Goal: Contribute content

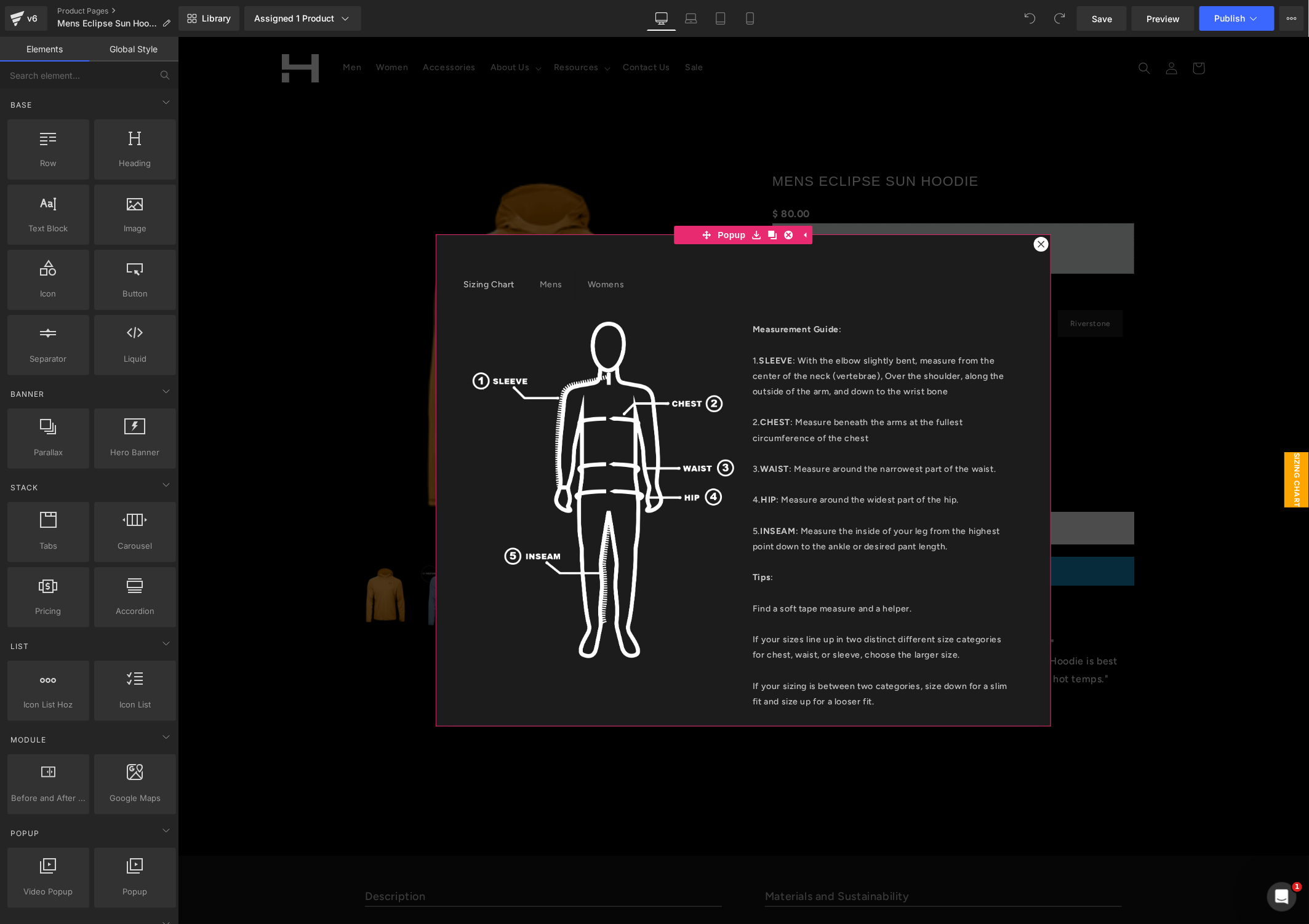
click at [1037, 242] on icon at bounding box center [1041, 244] width 7 height 7
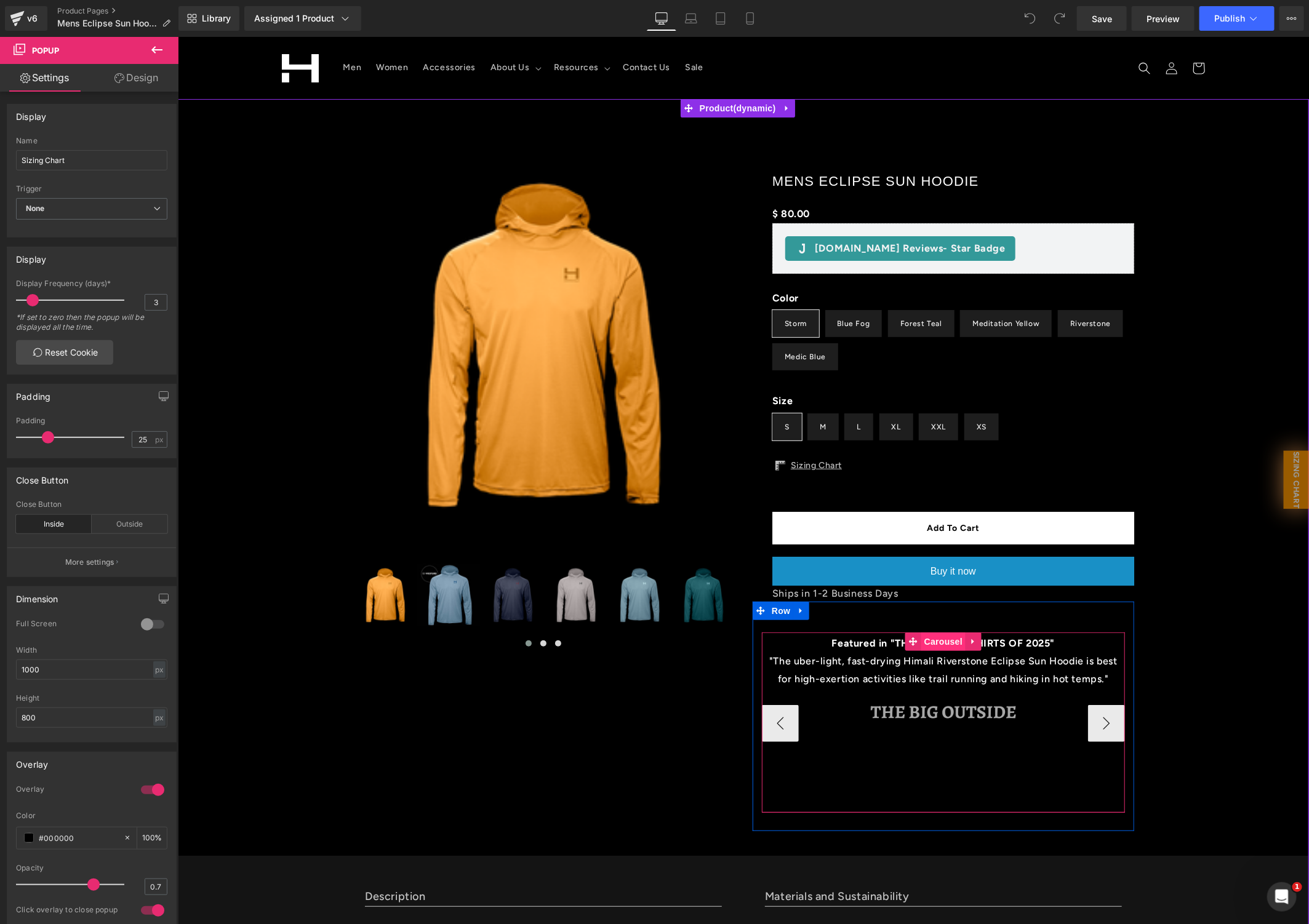
click at [941, 642] on span "Carousel" at bounding box center [942, 641] width 45 height 18
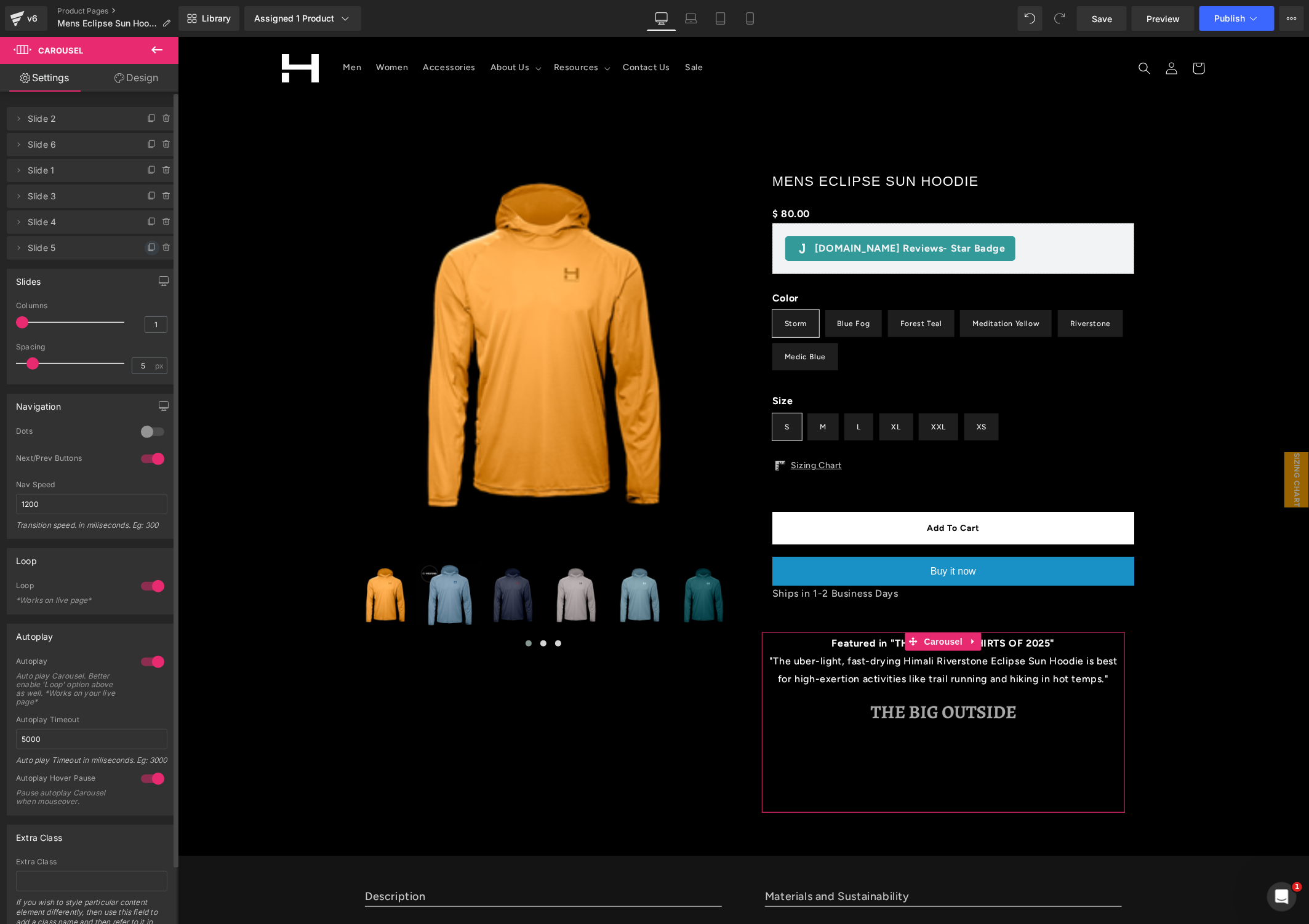
click at [147, 248] on icon at bounding box center [152, 247] width 10 height 10
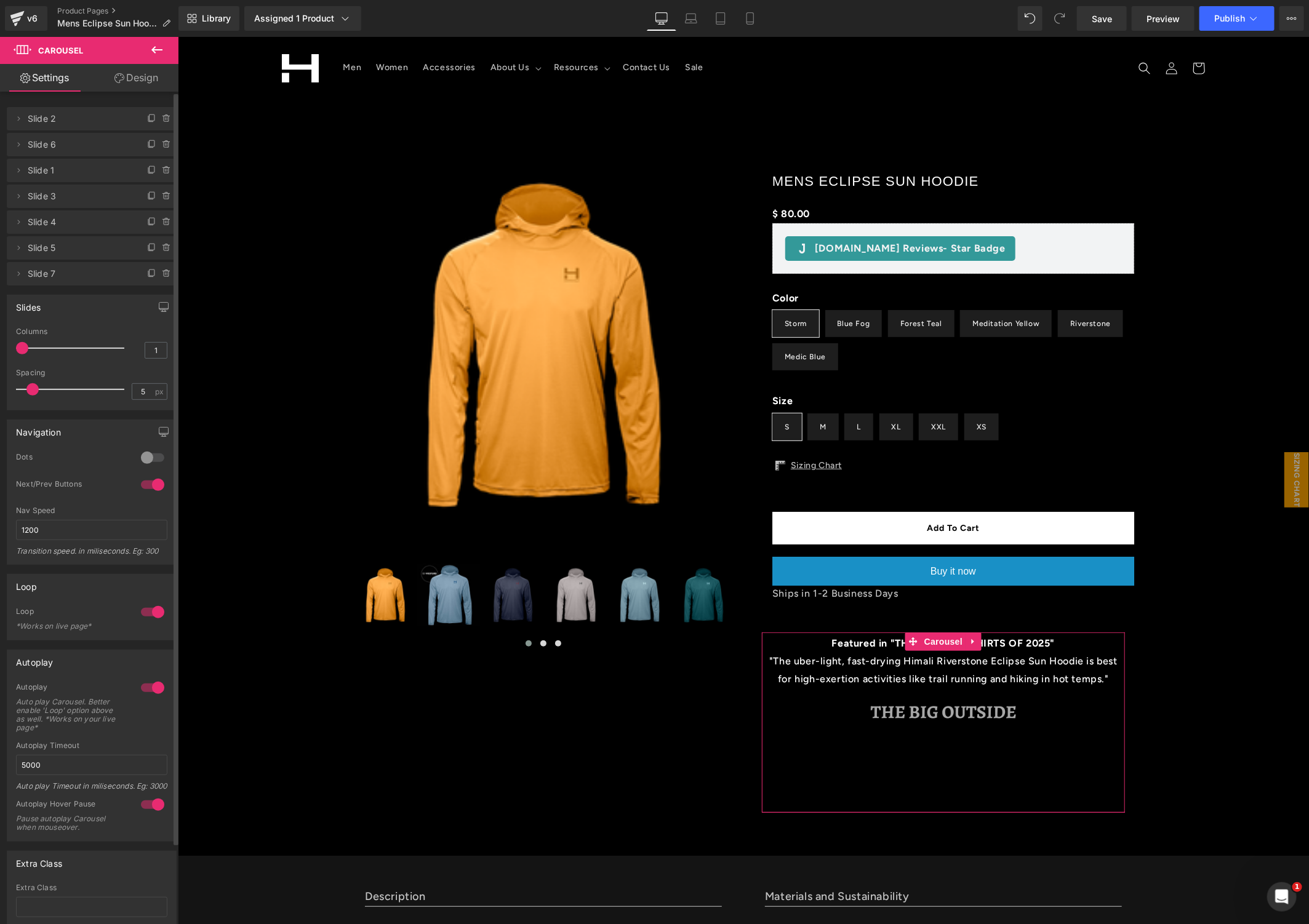
click at [38, 277] on span "Slide 7" at bounding box center [79, 274] width 104 height 24
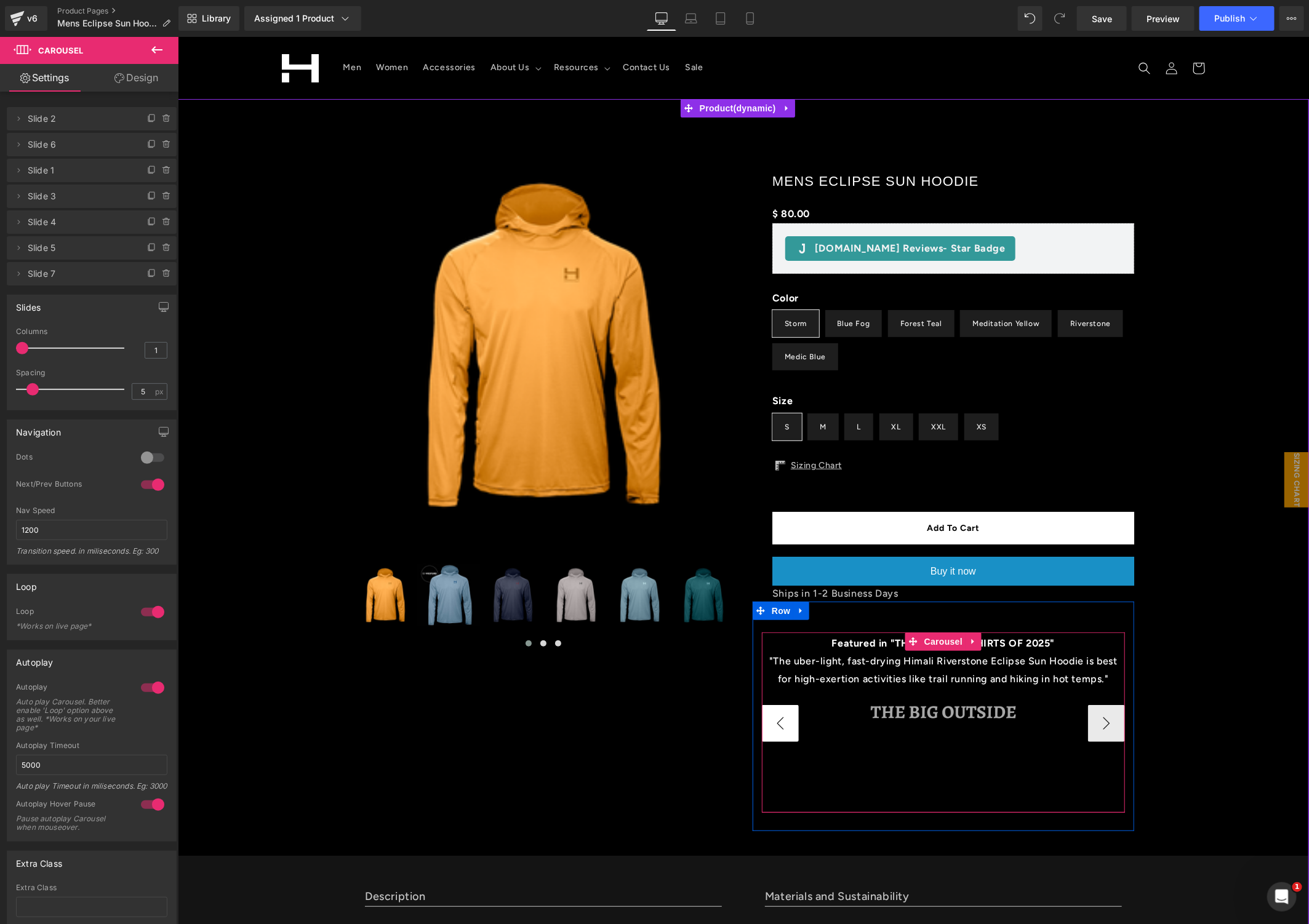
click at [763, 723] on button "‹" at bounding box center [780, 723] width 37 height 37
click at [1094, 727] on button "›" at bounding box center [1106, 723] width 37 height 37
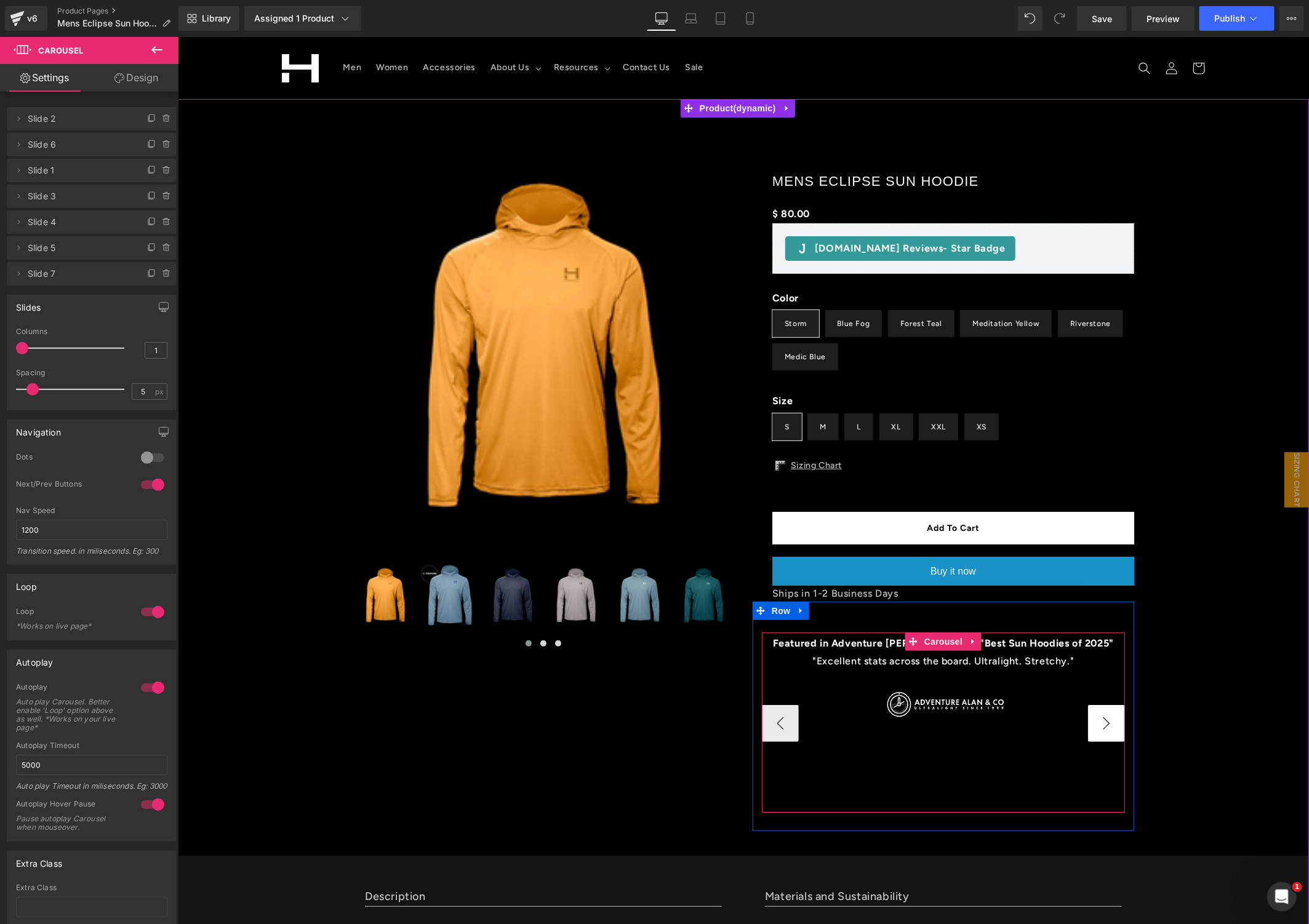
click at [1097, 720] on button "›" at bounding box center [1106, 723] width 37 height 37
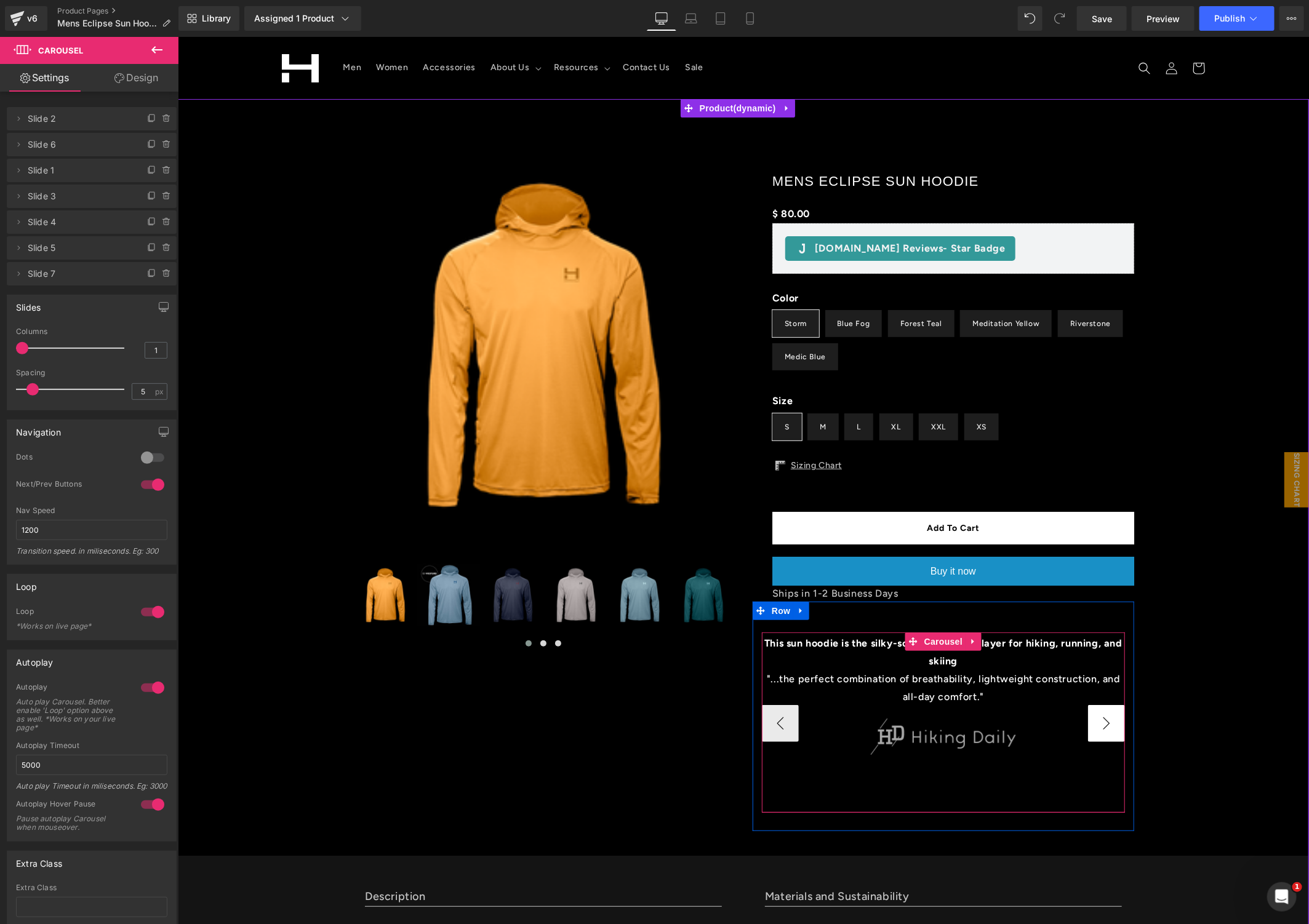
click at [1097, 720] on button "›" at bounding box center [1106, 723] width 37 height 37
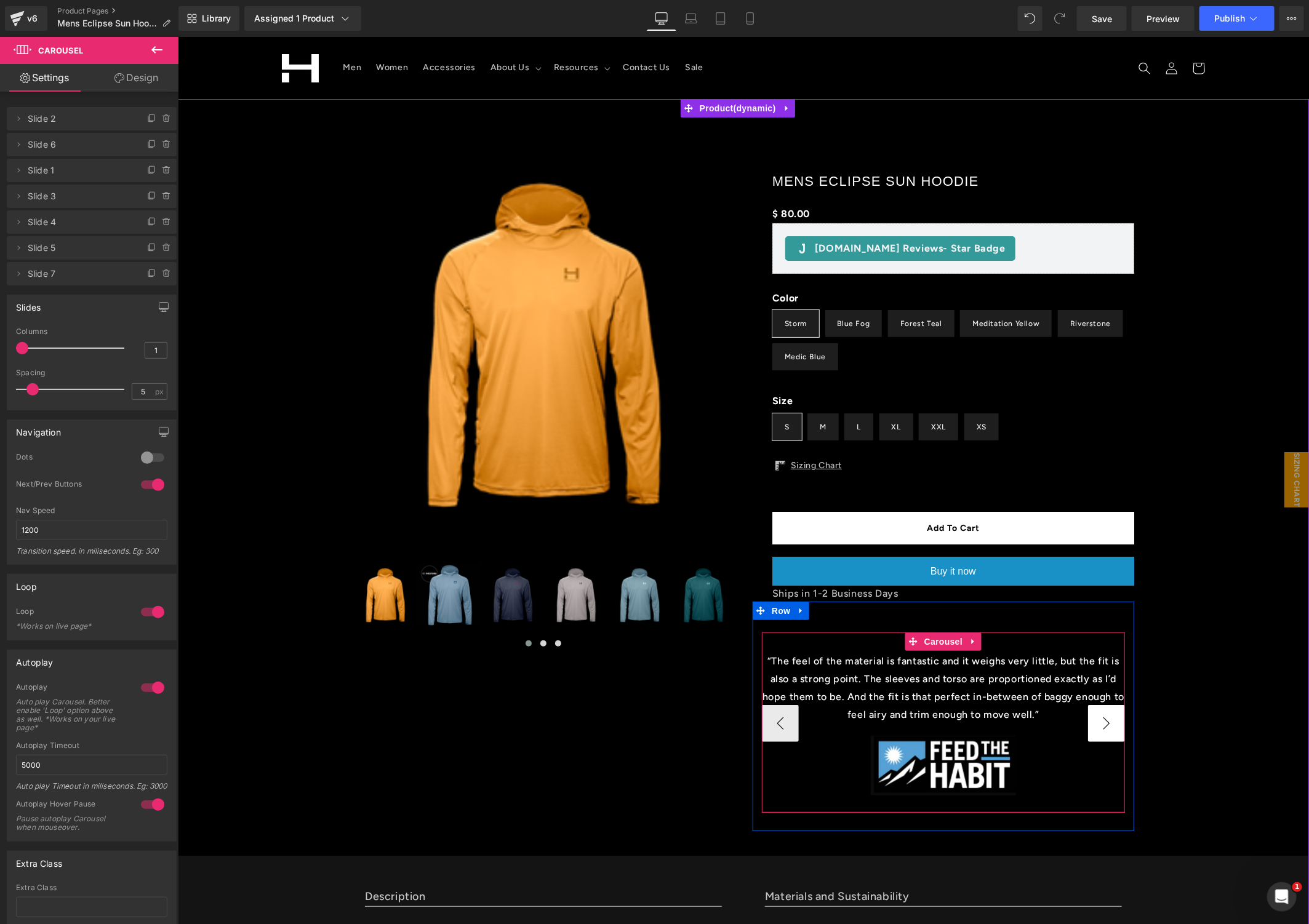
click at [1097, 720] on button "›" at bounding box center [1106, 723] width 37 height 37
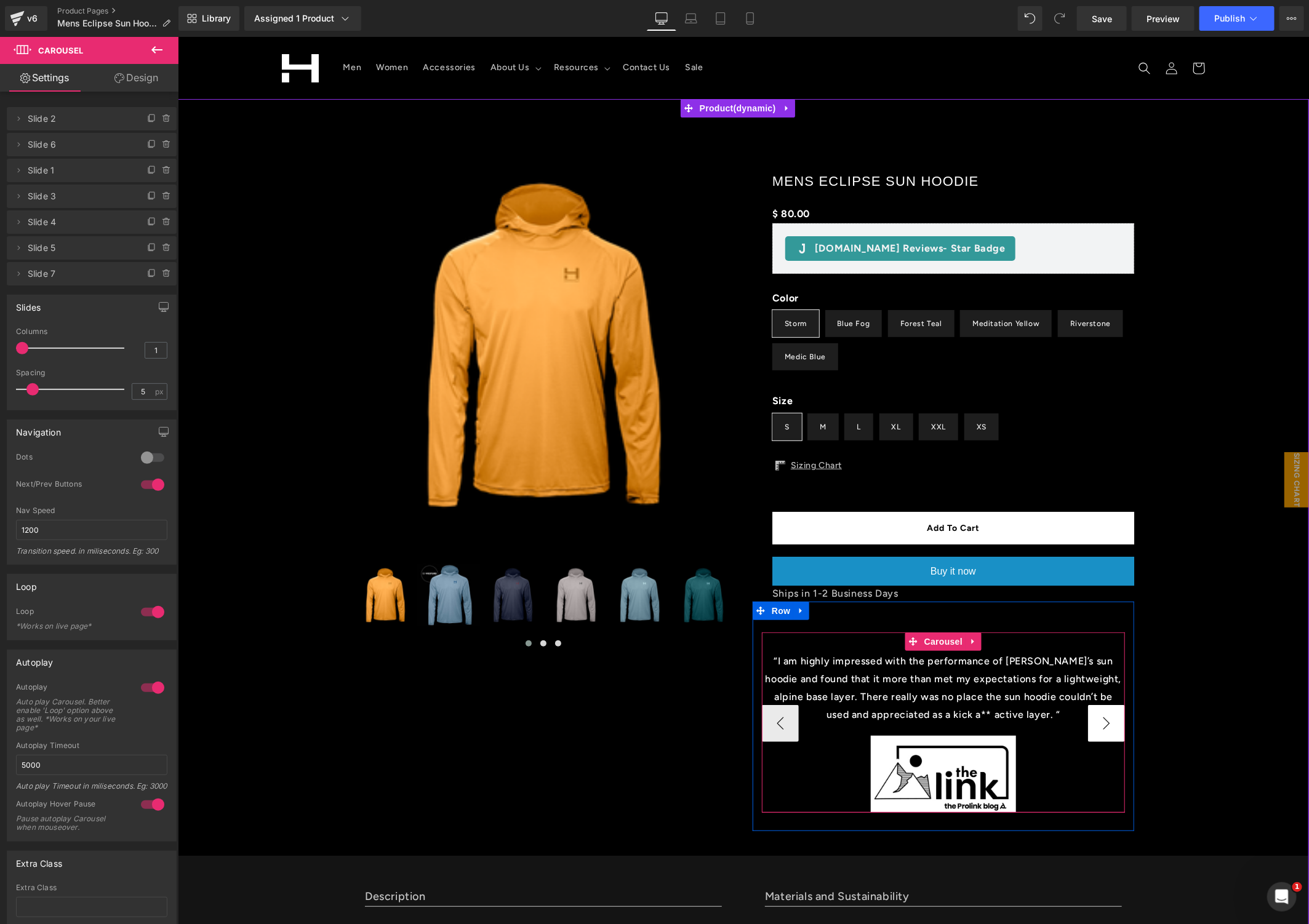
click at [1097, 720] on button "›" at bounding box center [1106, 723] width 37 height 37
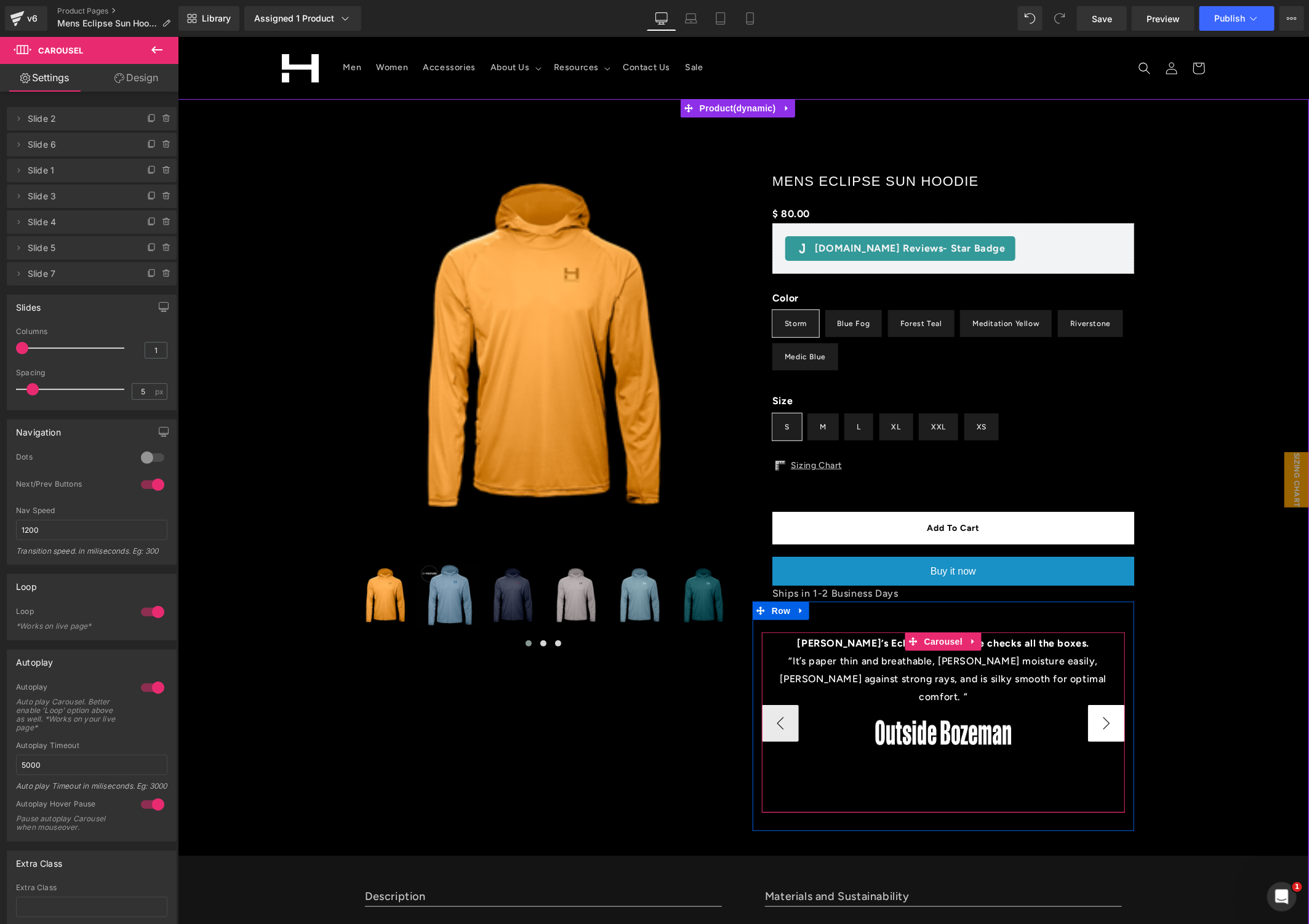
click at [1097, 720] on button "›" at bounding box center [1106, 723] width 37 height 37
click at [941, 644] on span "Carousel" at bounding box center [942, 642] width 45 height 18
click at [938, 669] on span "Text Block" at bounding box center [936, 670] width 41 height 15
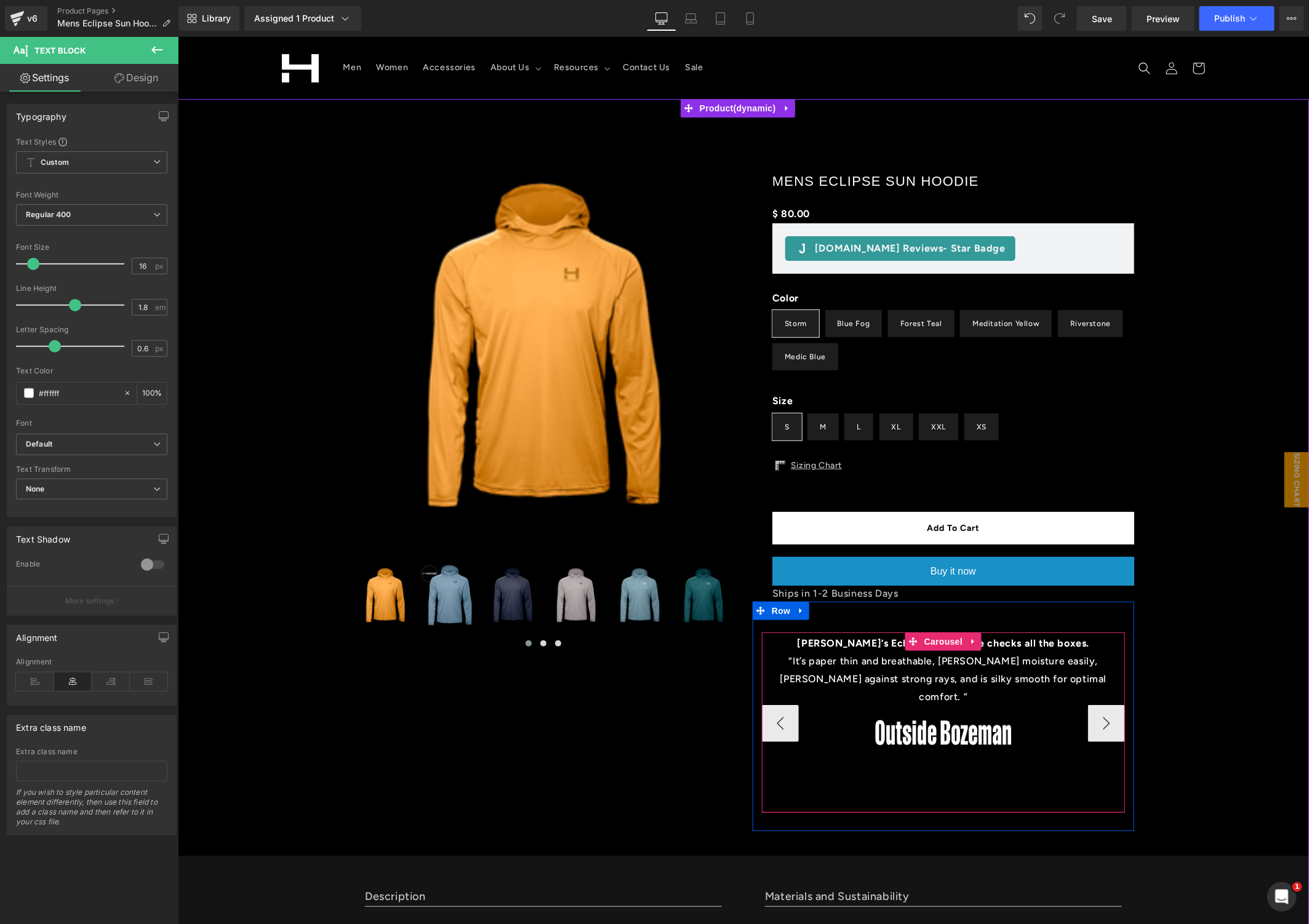
click at [821, 640] on b "[PERSON_NAME]’s Eclipse Sun Hoodie checks all the boxes." at bounding box center [942, 642] width 292 height 12
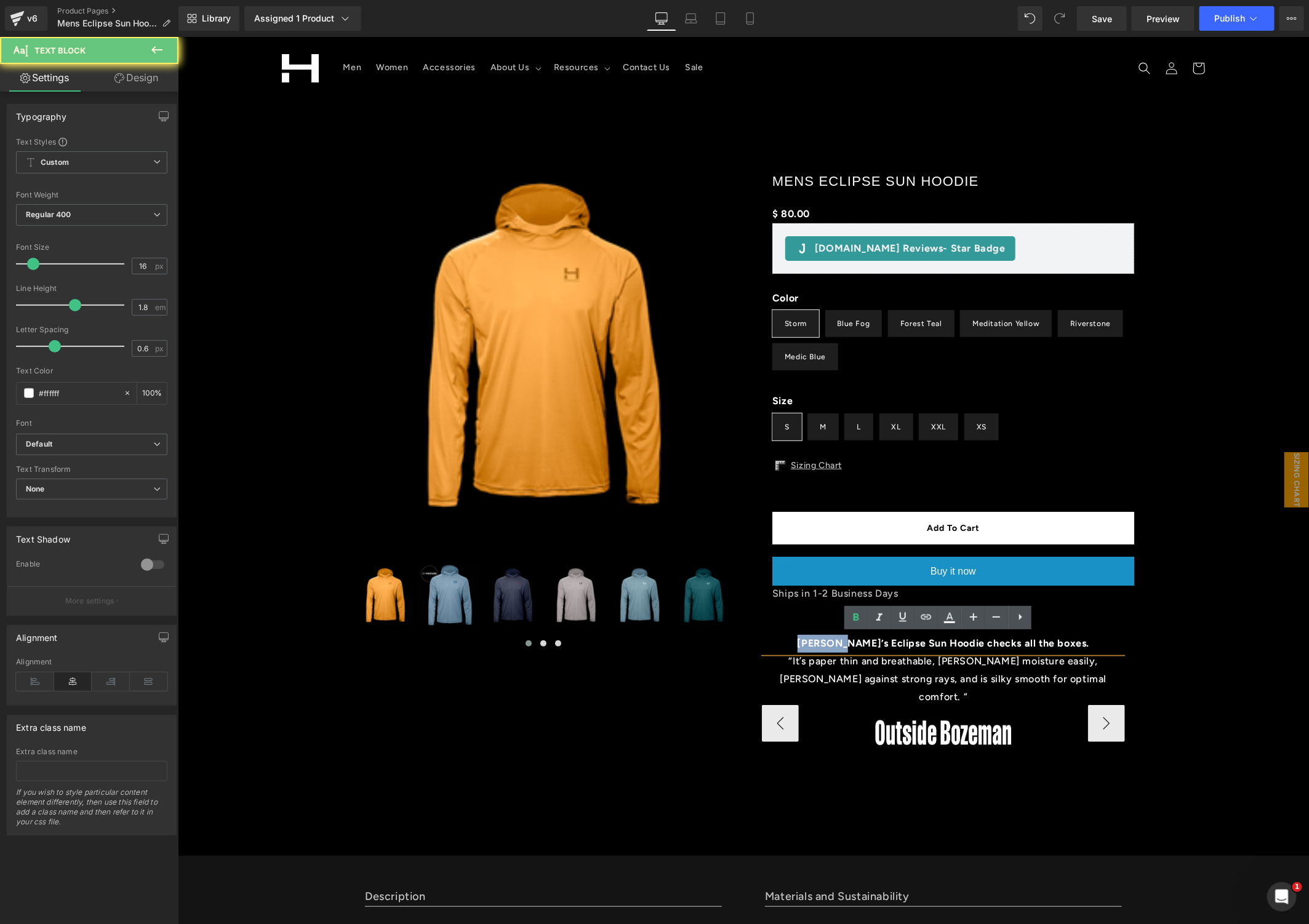
click at [821, 640] on b "[PERSON_NAME]’s Eclipse Sun Hoodie checks all the boxes." at bounding box center [942, 642] width 292 height 12
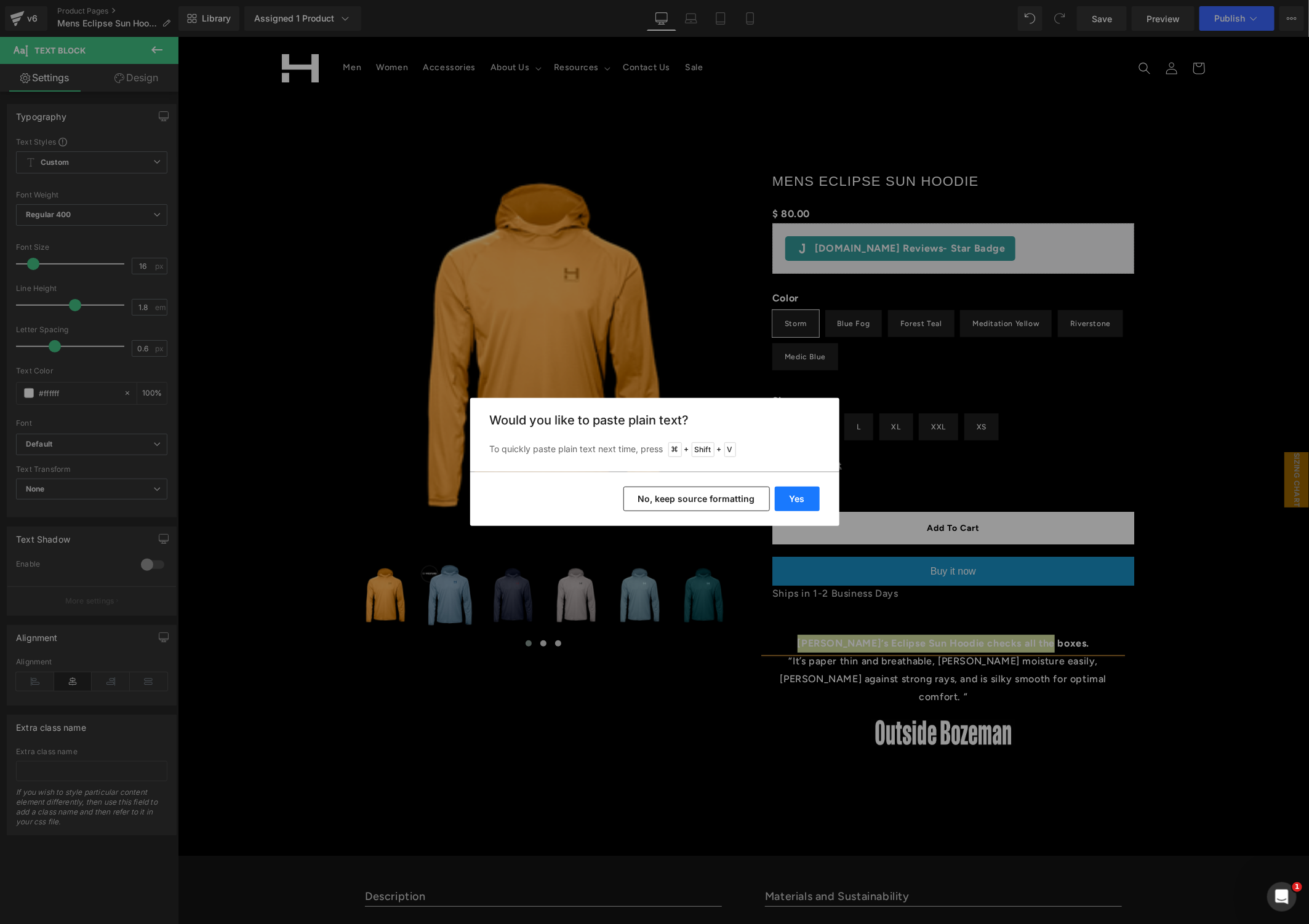
click at [810, 497] on button "Yes" at bounding box center [797, 498] width 45 height 25
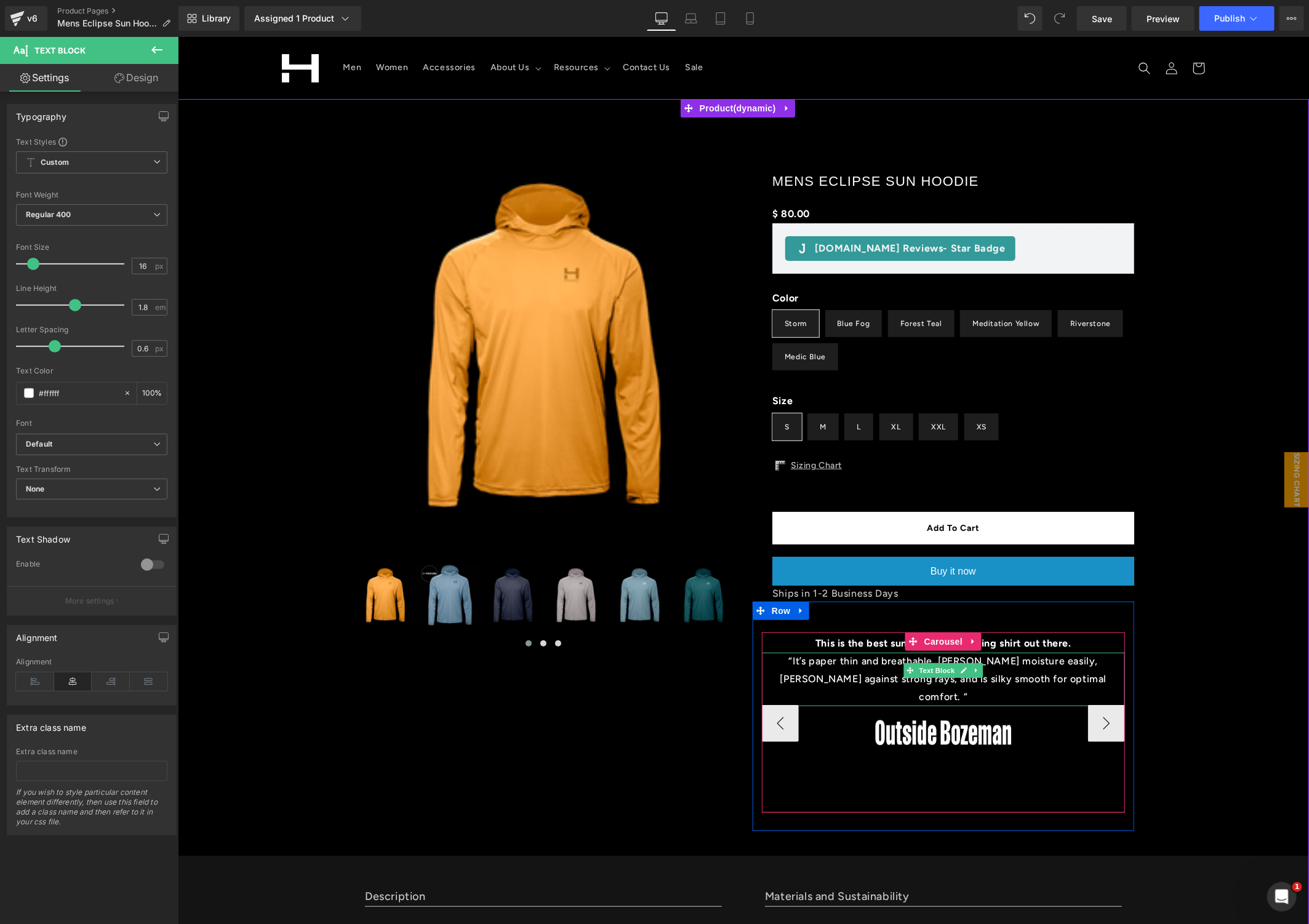
click at [1048, 669] on p "“It’s paper thin and breathable, [PERSON_NAME] moisture easily, [PERSON_NAME] a…" at bounding box center [942, 678] width 363 height 53
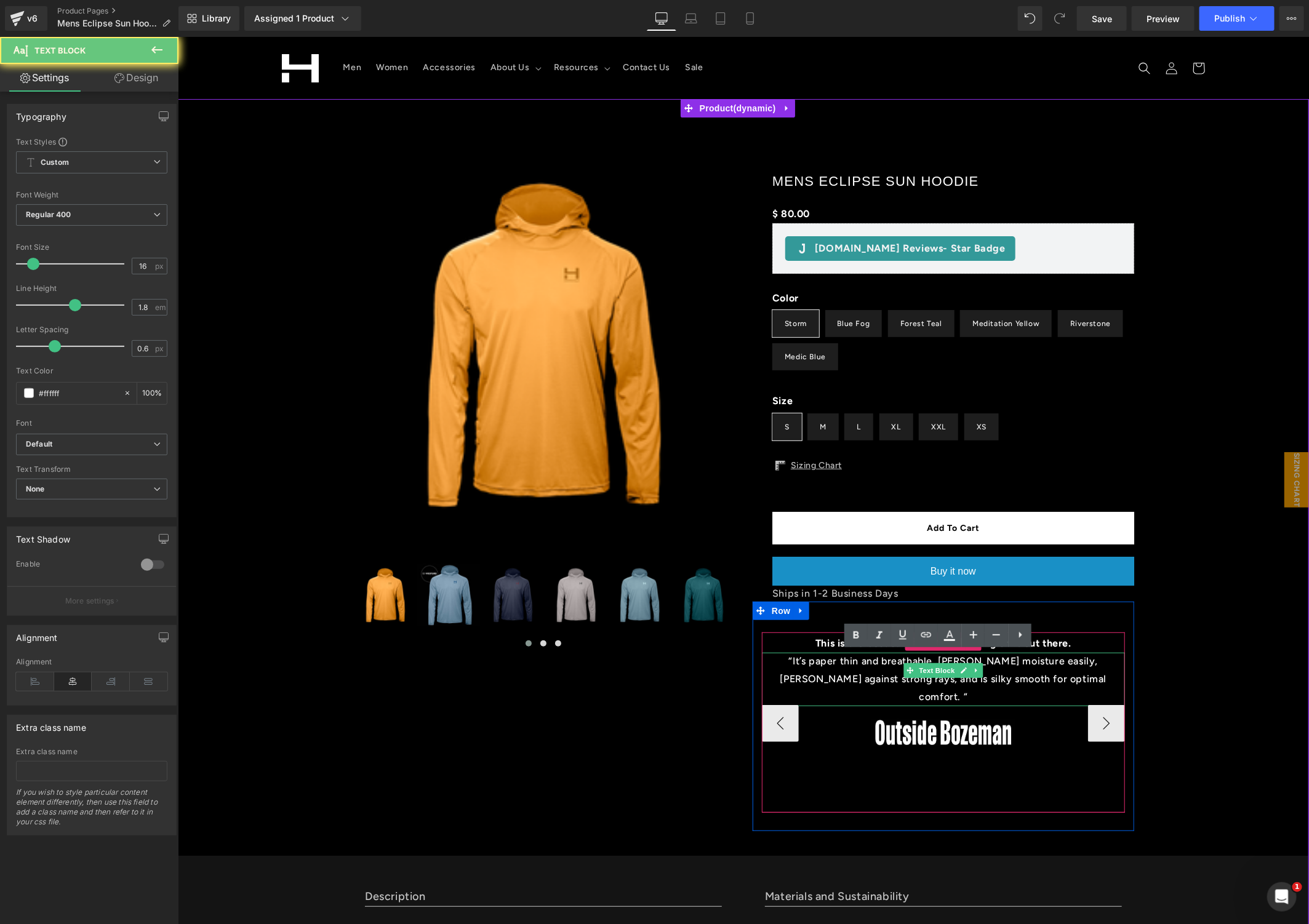
click at [1048, 669] on p "“It’s paper thin and breathable, [PERSON_NAME] moisture easily, [PERSON_NAME] a…" at bounding box center [942, 678] width 363 height 53
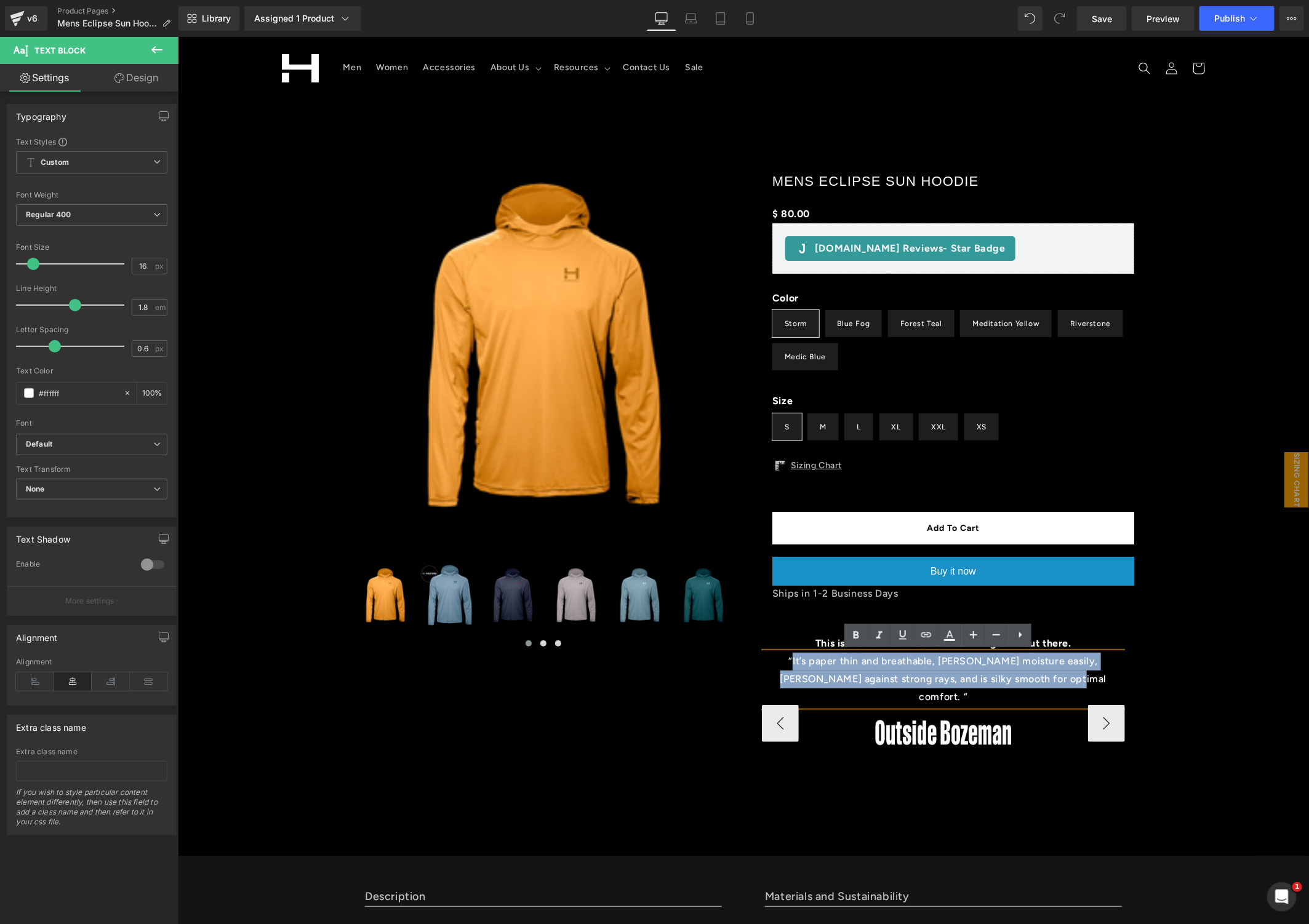
drag, startPoint x: 1040, startPoint y: 679, endPoint x: 763, endPoint y: 668, distance: 277.2
click at [763, 668] on p "“It’s paper thin and breathable, [PERSON_NAME] moisture easily, [PERSON_NAME] a…" at bounding box center [942, 678] width 363 height 53
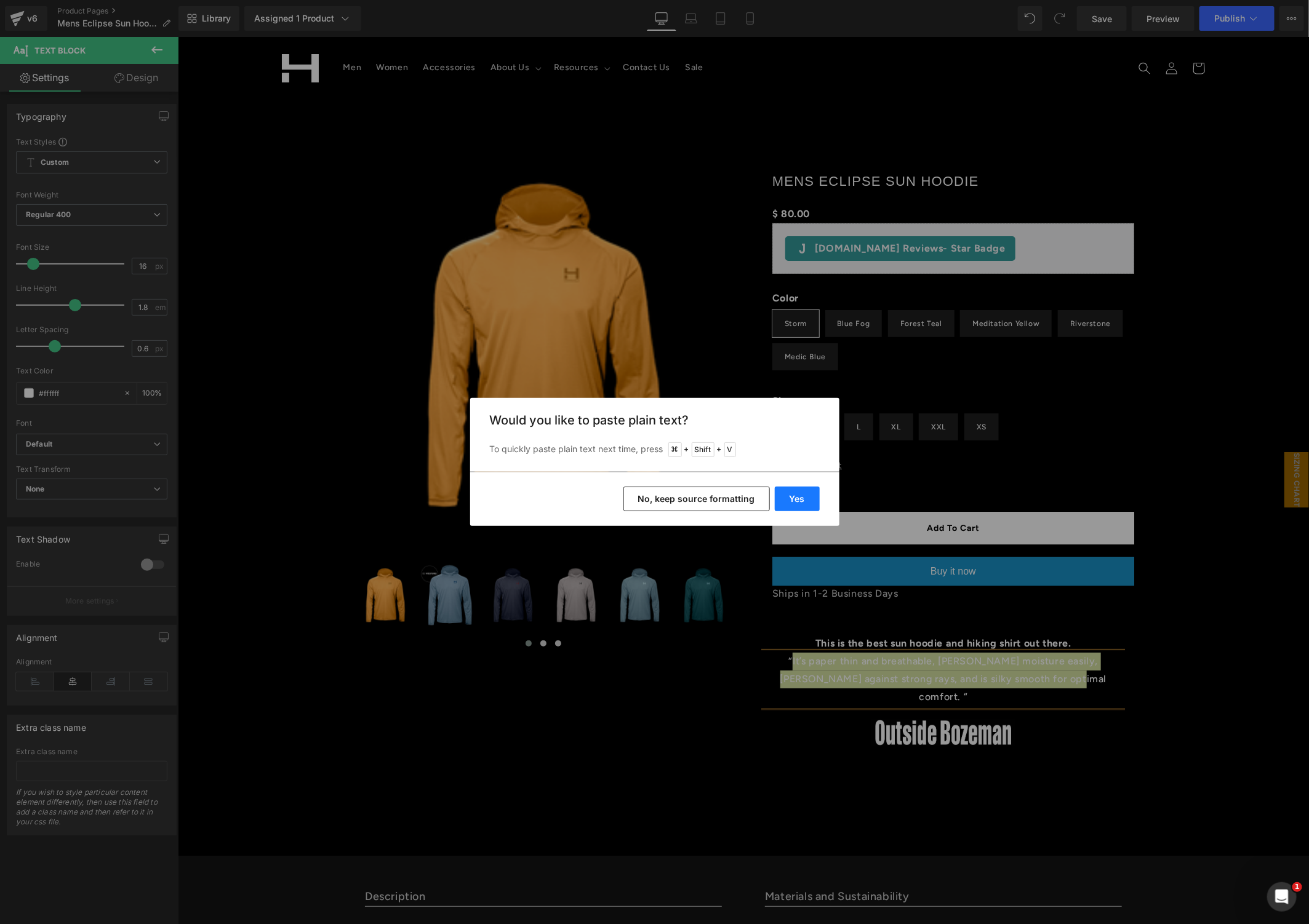
drag, startPoint x: 811, startPoint y: 500, endPoint x: 634, endPoint y: 464, distance: 180.6
click at [811, 500] on button "Yes" at bounding box center [797, 498] width 45 height 25
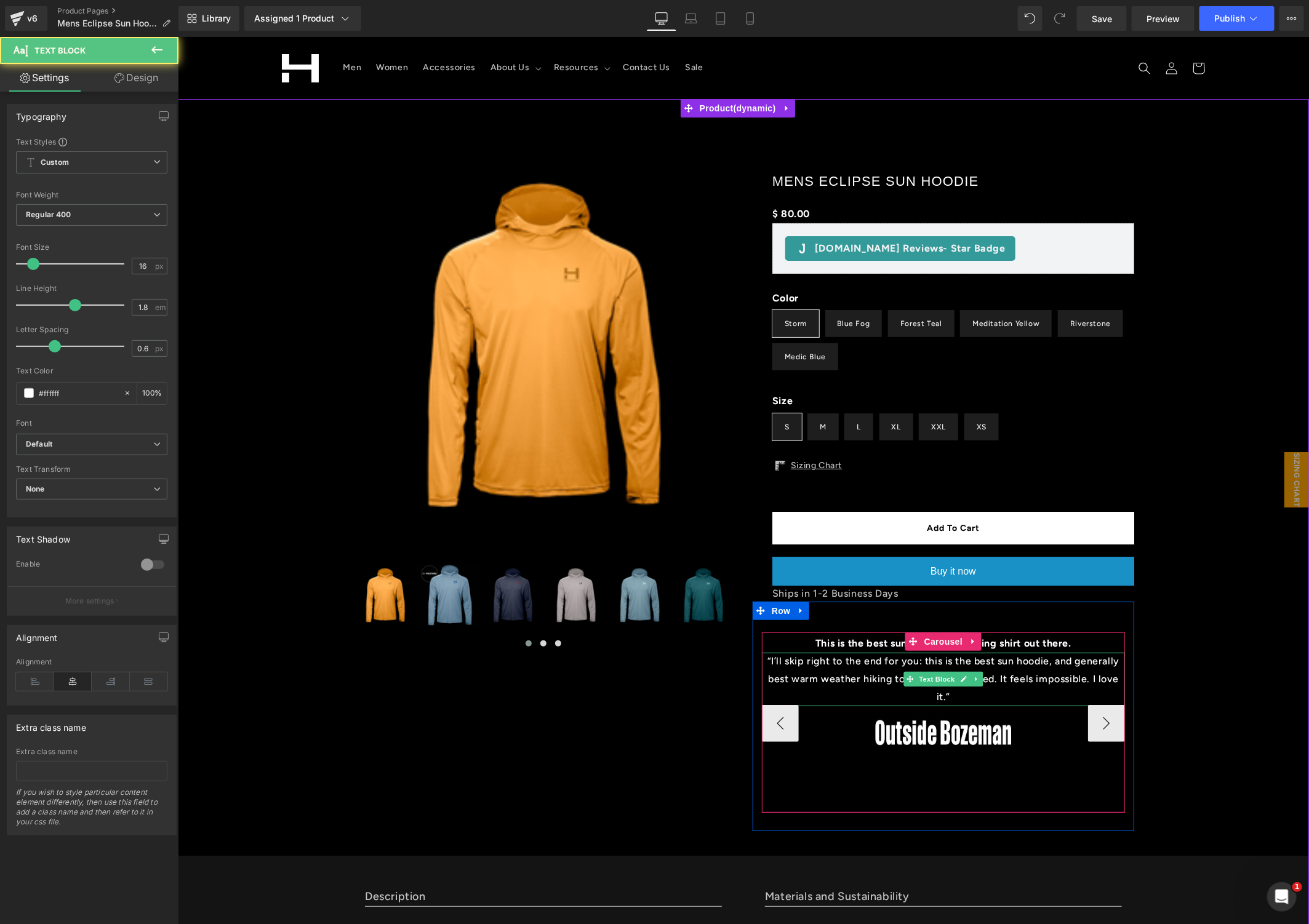
click at [940, 696] on p "“I’ll skip right to the end for you: this is the best sun hoodie, and generally…" at bounding box center [942, 678] width 363 height 53
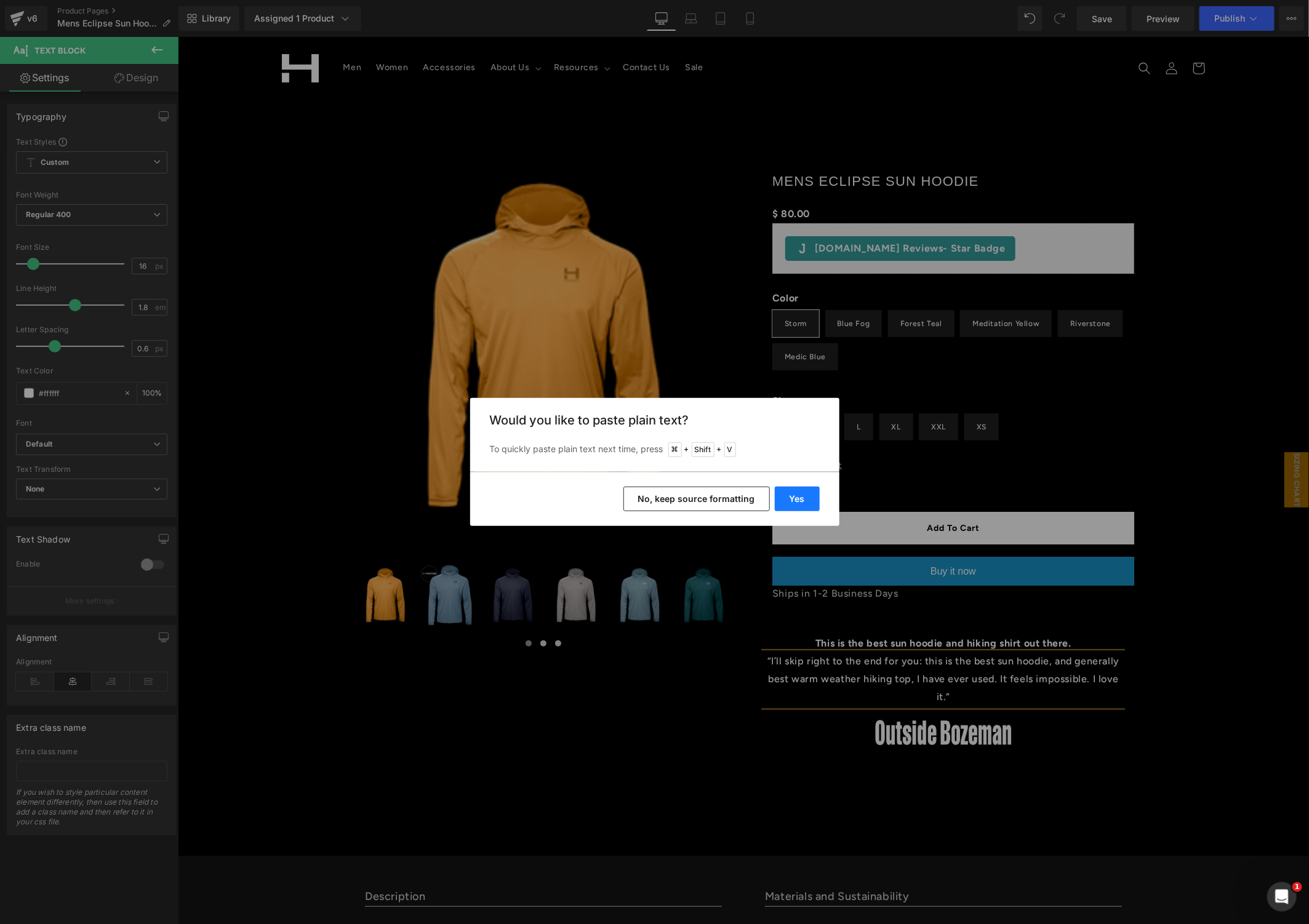
click at [788, 496] on button "Yes" at bounding box center [797, 498] width 45 height 25
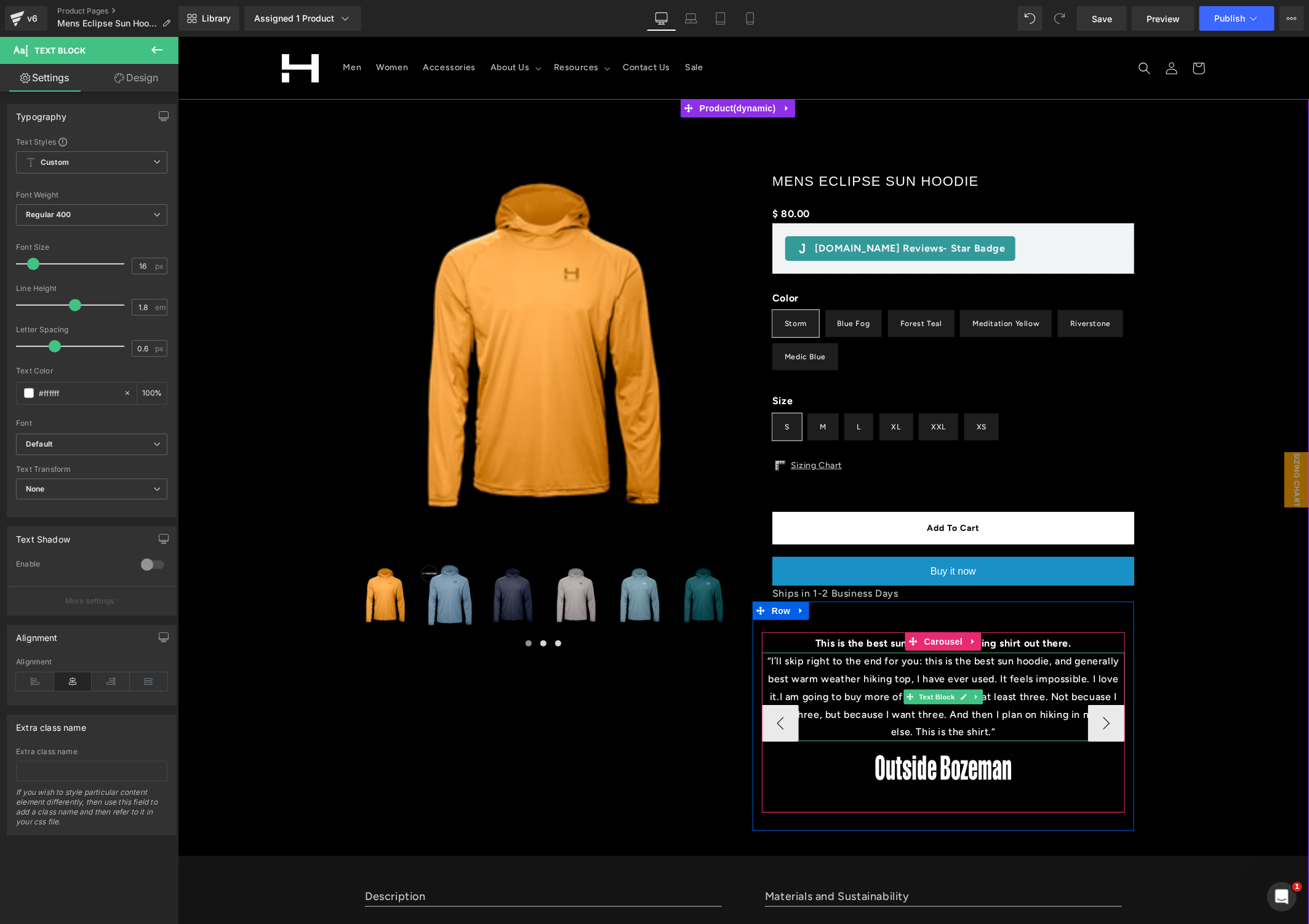
click at [1062, 701] on p "“I’ll skip right to the end for you: this is the best sun hoodie, and generally…" at bounding box center [942, 696] width 363 height 88
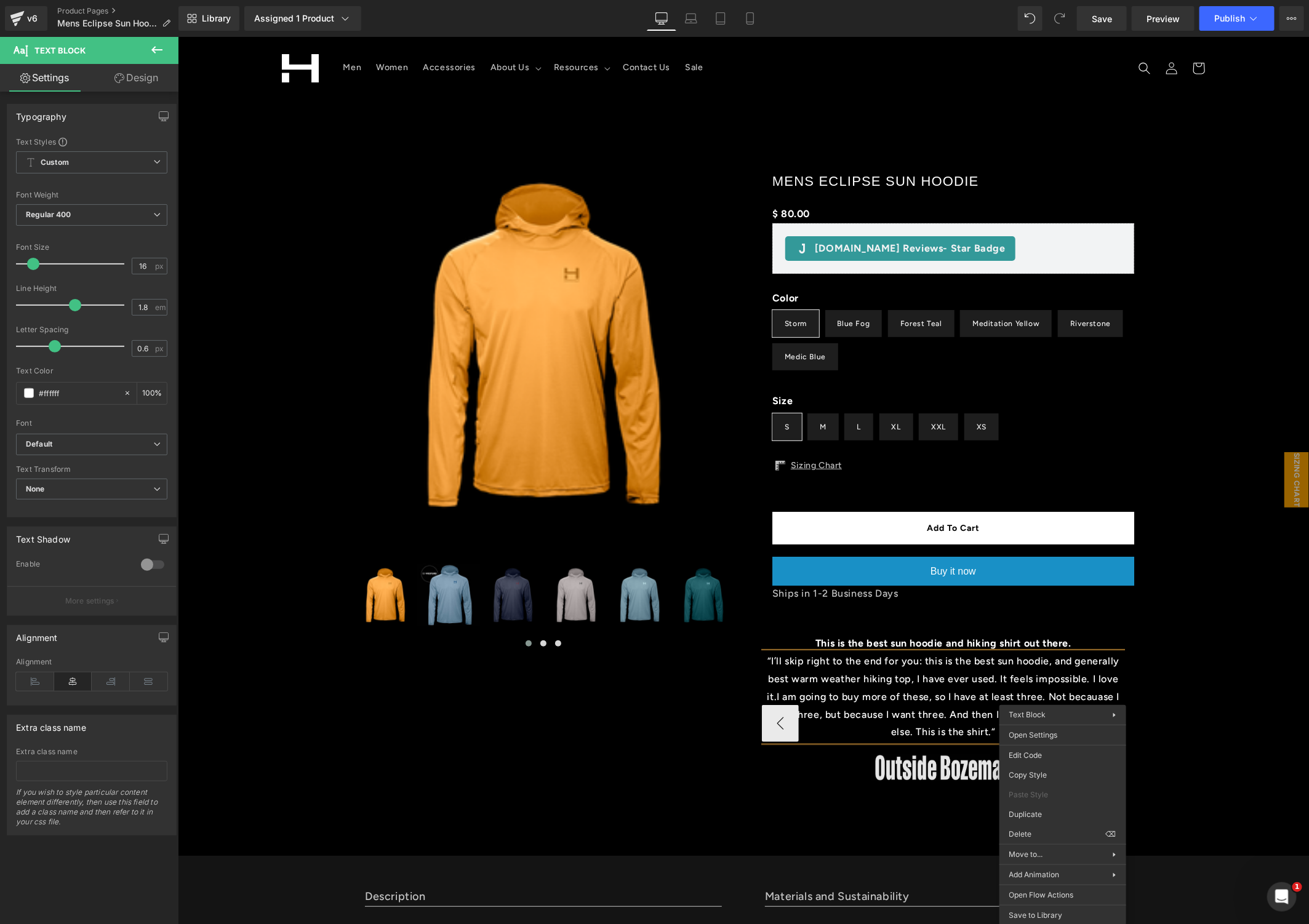
click at [916, 776] on img at bounding box center [943, 767] width 146 height 28
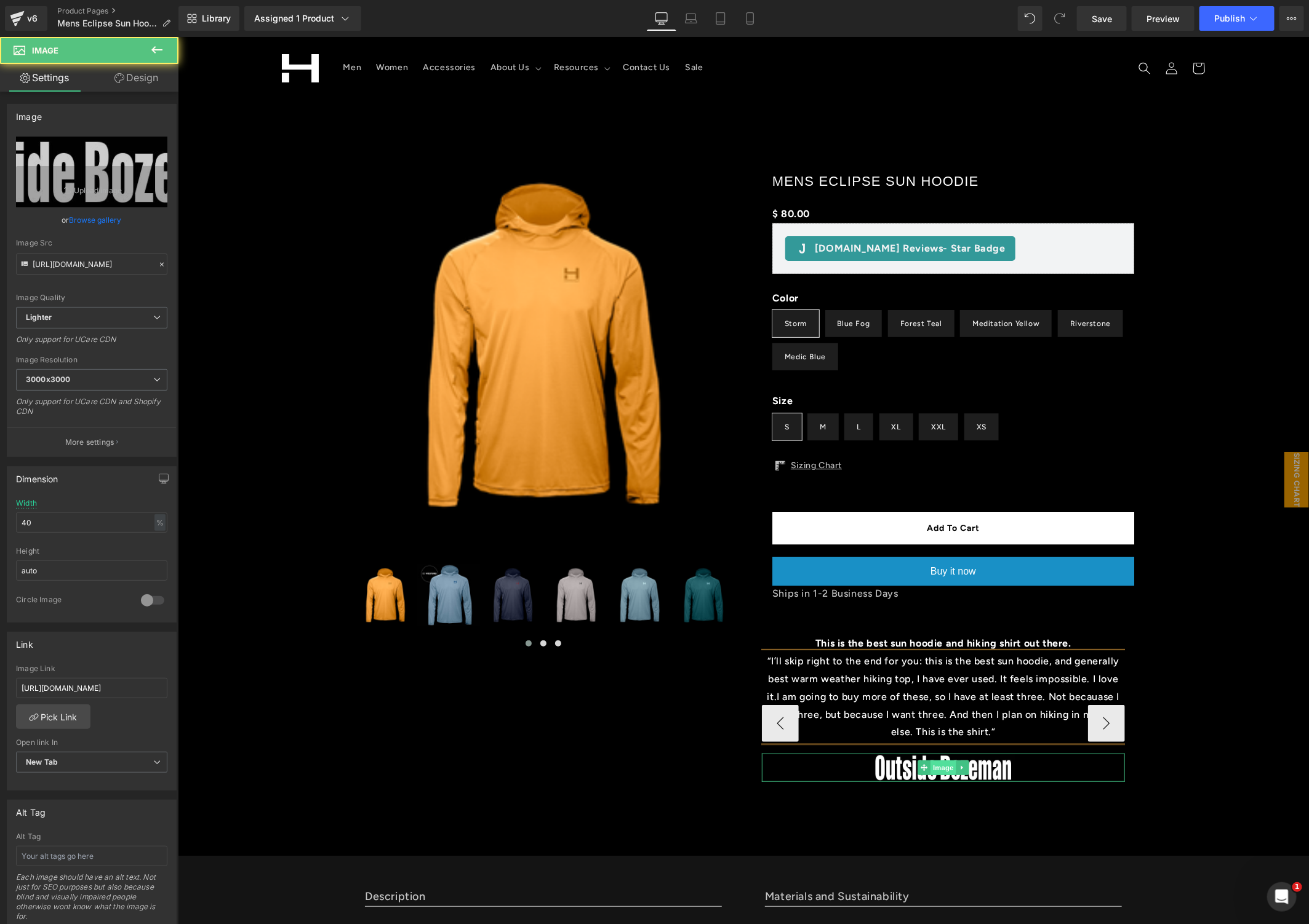
click at [930, 762] on span "Image" at bounding box center [942, 768] width 25 height 15
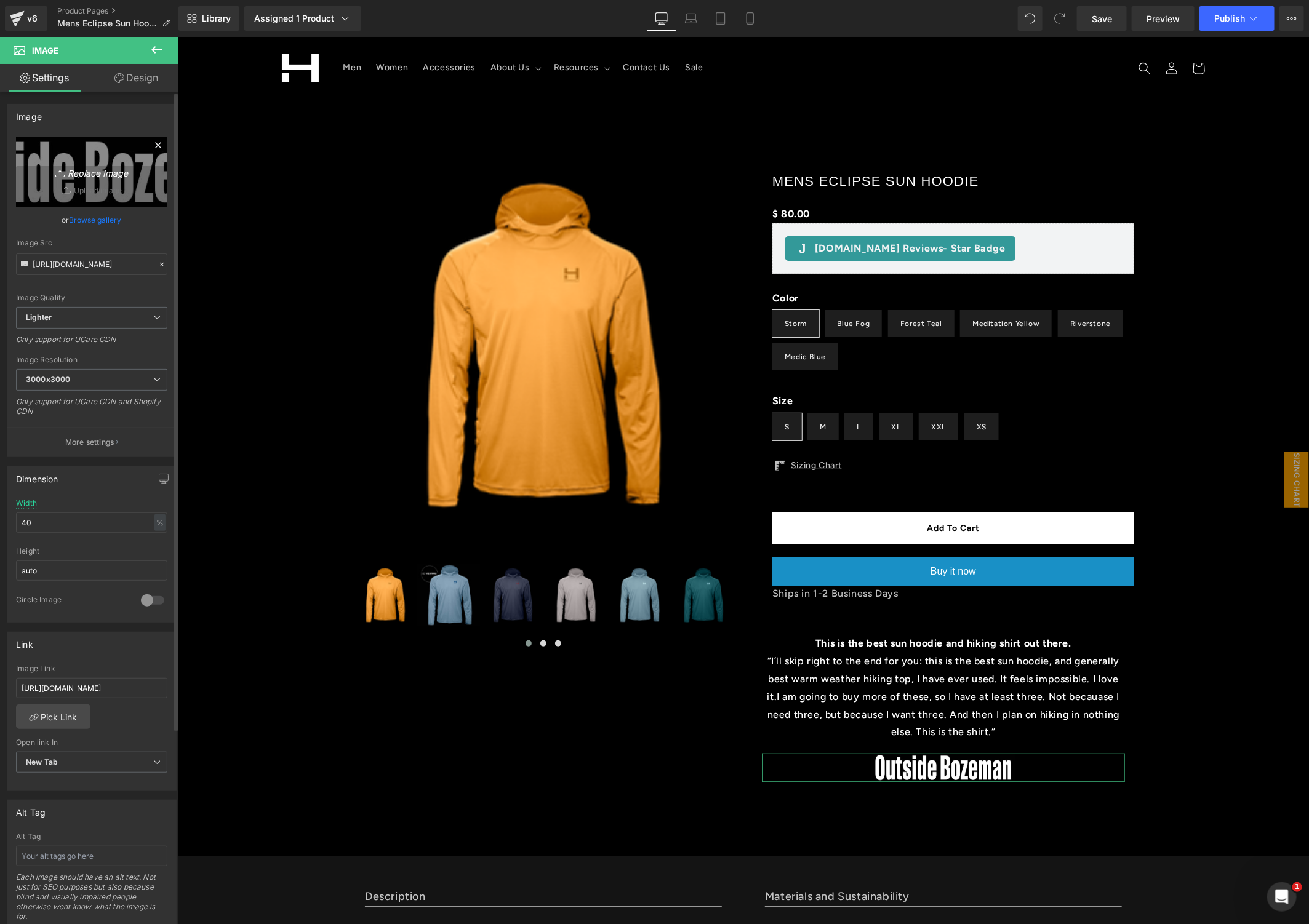
click at [100, 175] on icon "Replace Image" at bounding box center [92, 172] width 98 height 15
type input "C:\fakepath\The [PERSON_NAME] Review Gear Review.png"
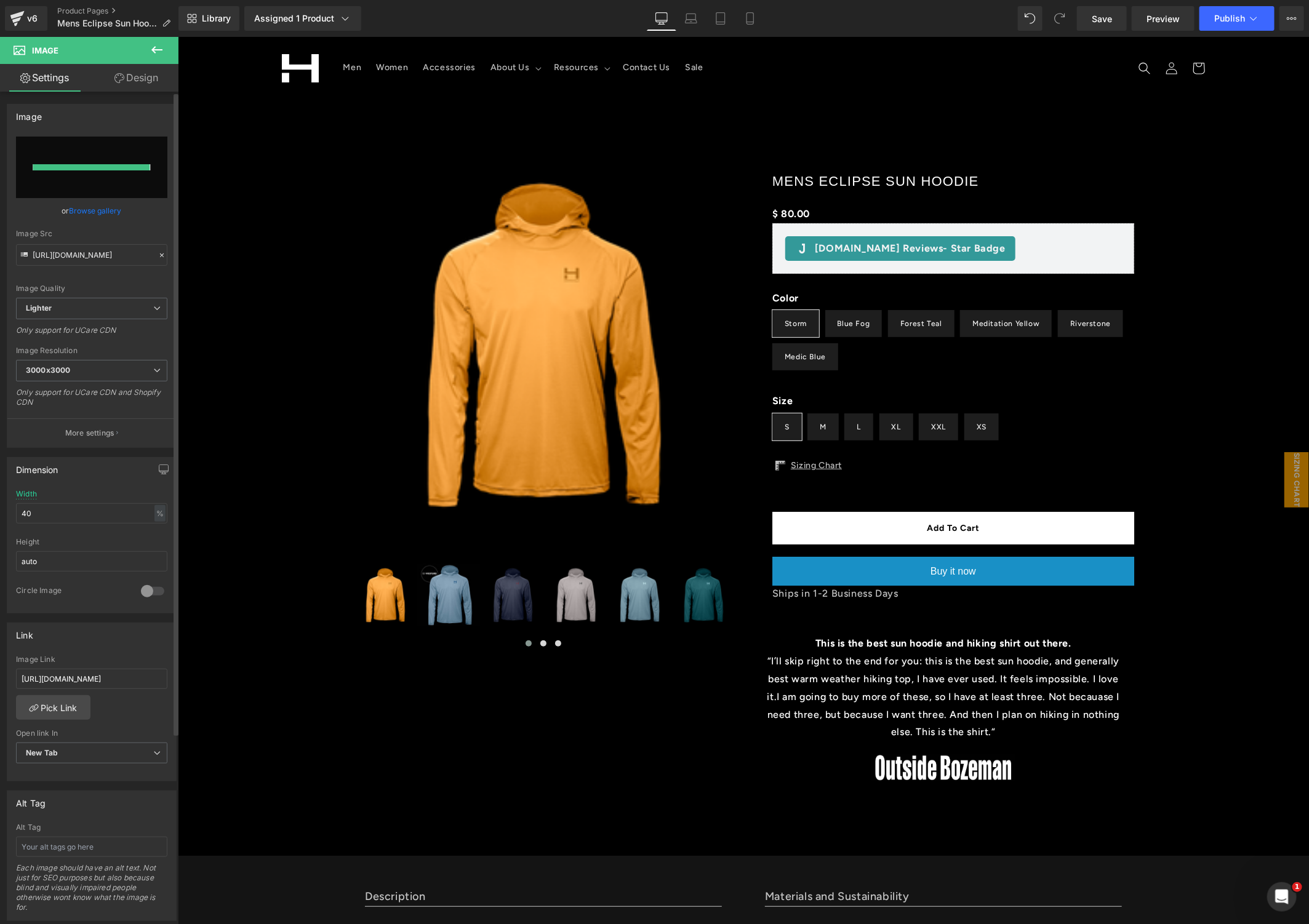
type input "[URL][DOMAIN_NAME]"
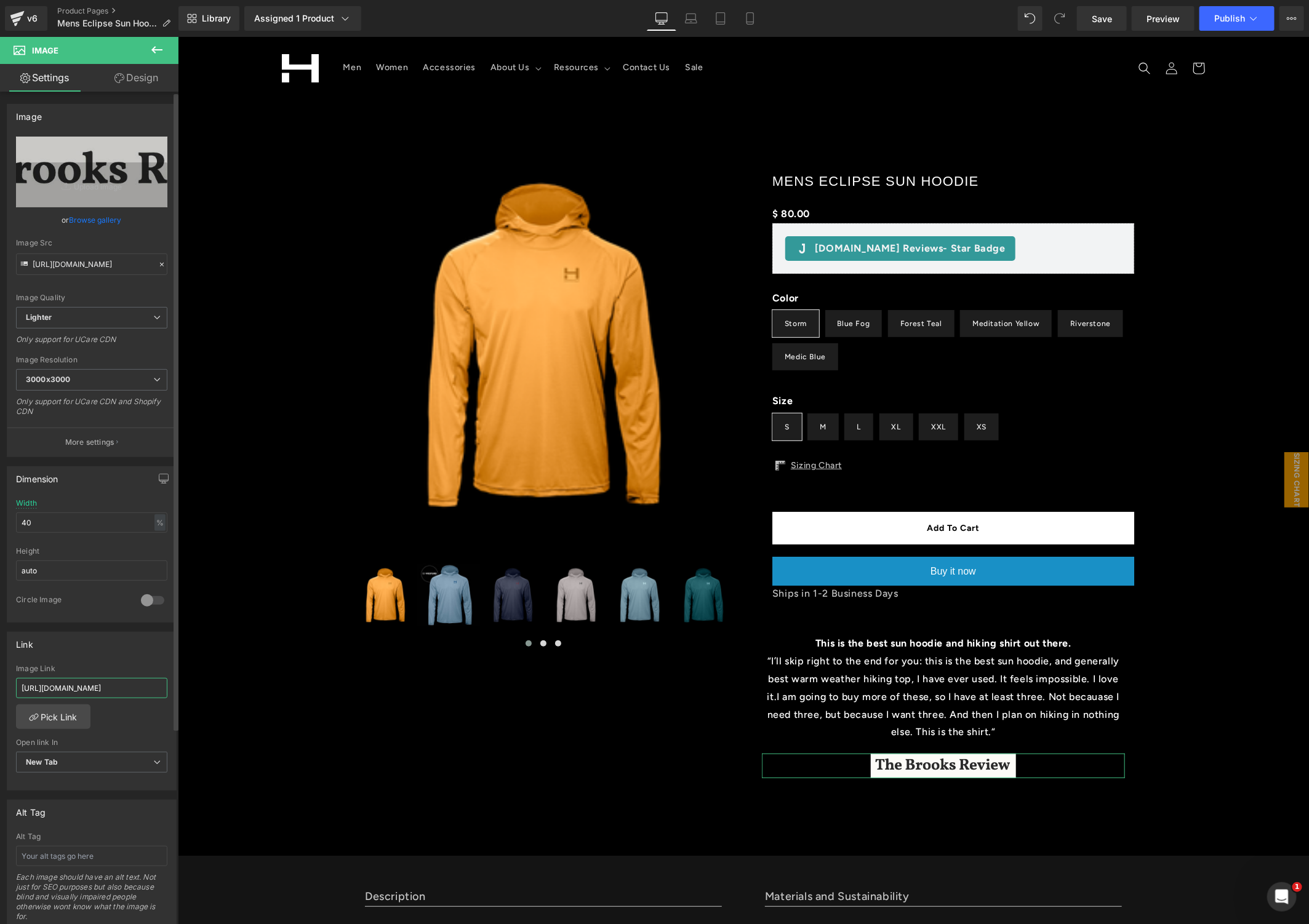
click at [117, 678] on input "[URL][DOMAIN_NAME]" at bounding box center [92, 688] width 151 height 20
paste input "[DOMAIN_NAME][URL]"
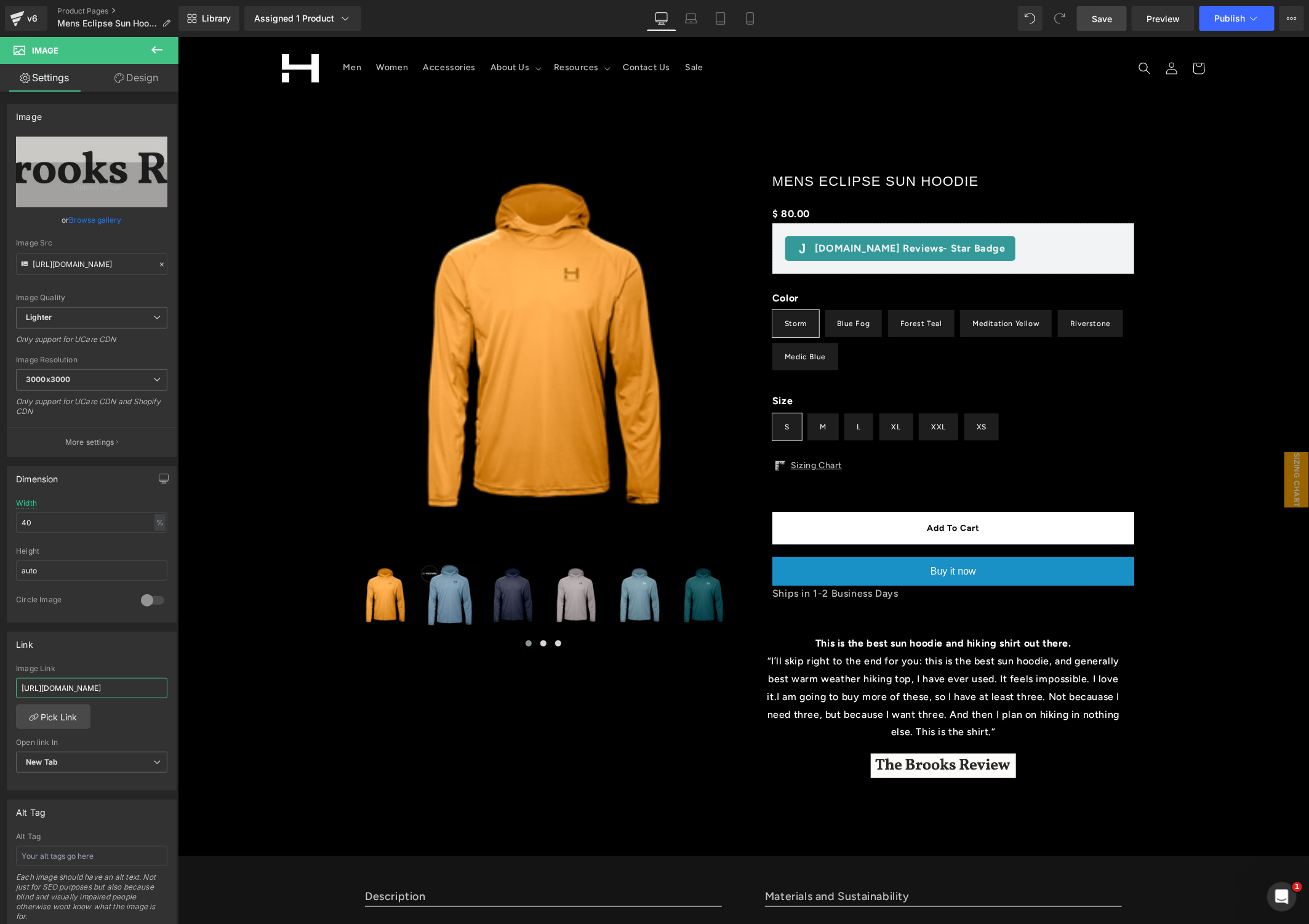
type input "[URL][DOMAIN_NAME]"
click at [1096, 25] on span "Save" at bounding box center [1102, 19] width 20 height 13
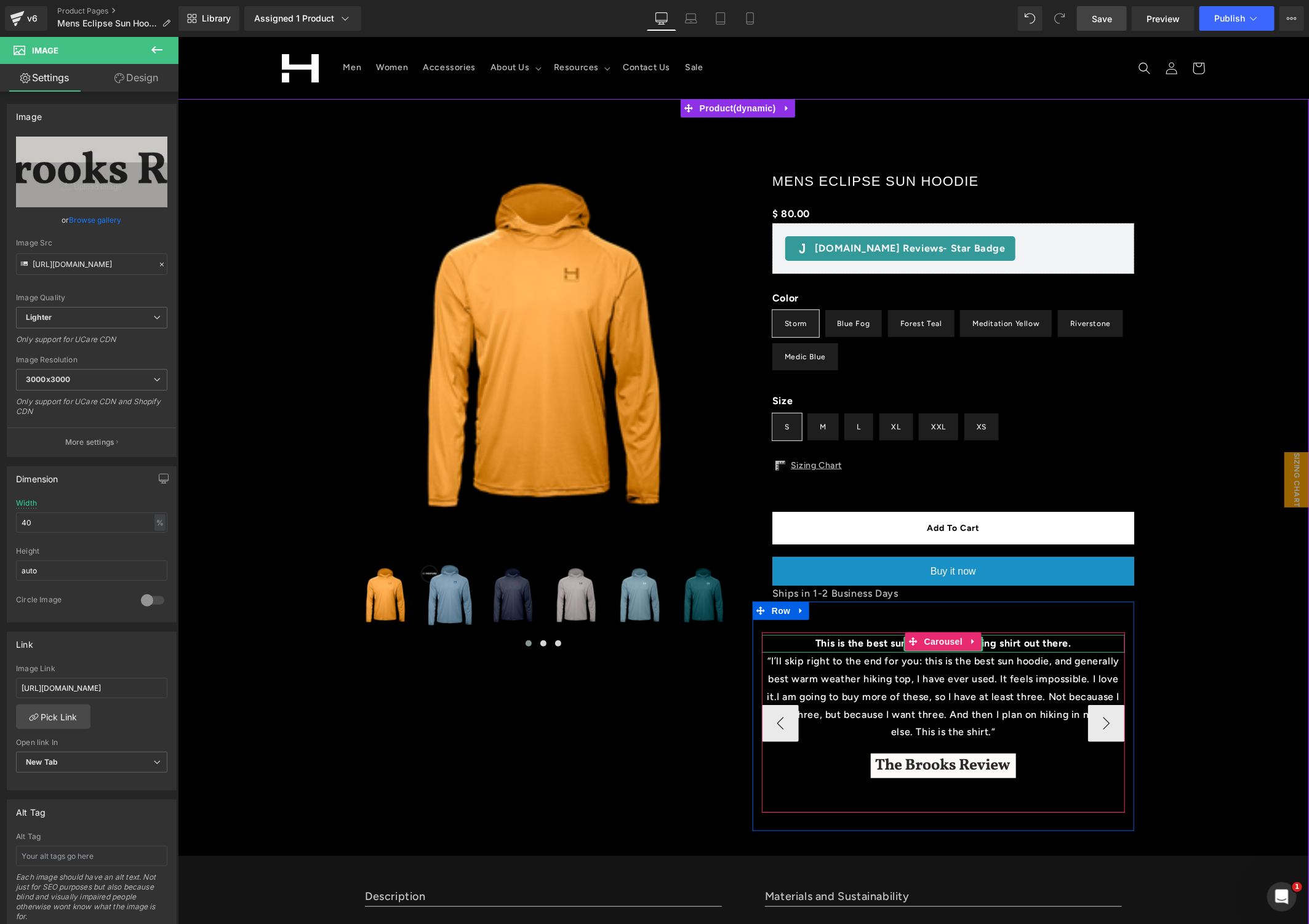
click at [868, 642] on b "This is the best sun hoodie and hiking shirt out there." at bounding box center [943, 642] width 257 height 12
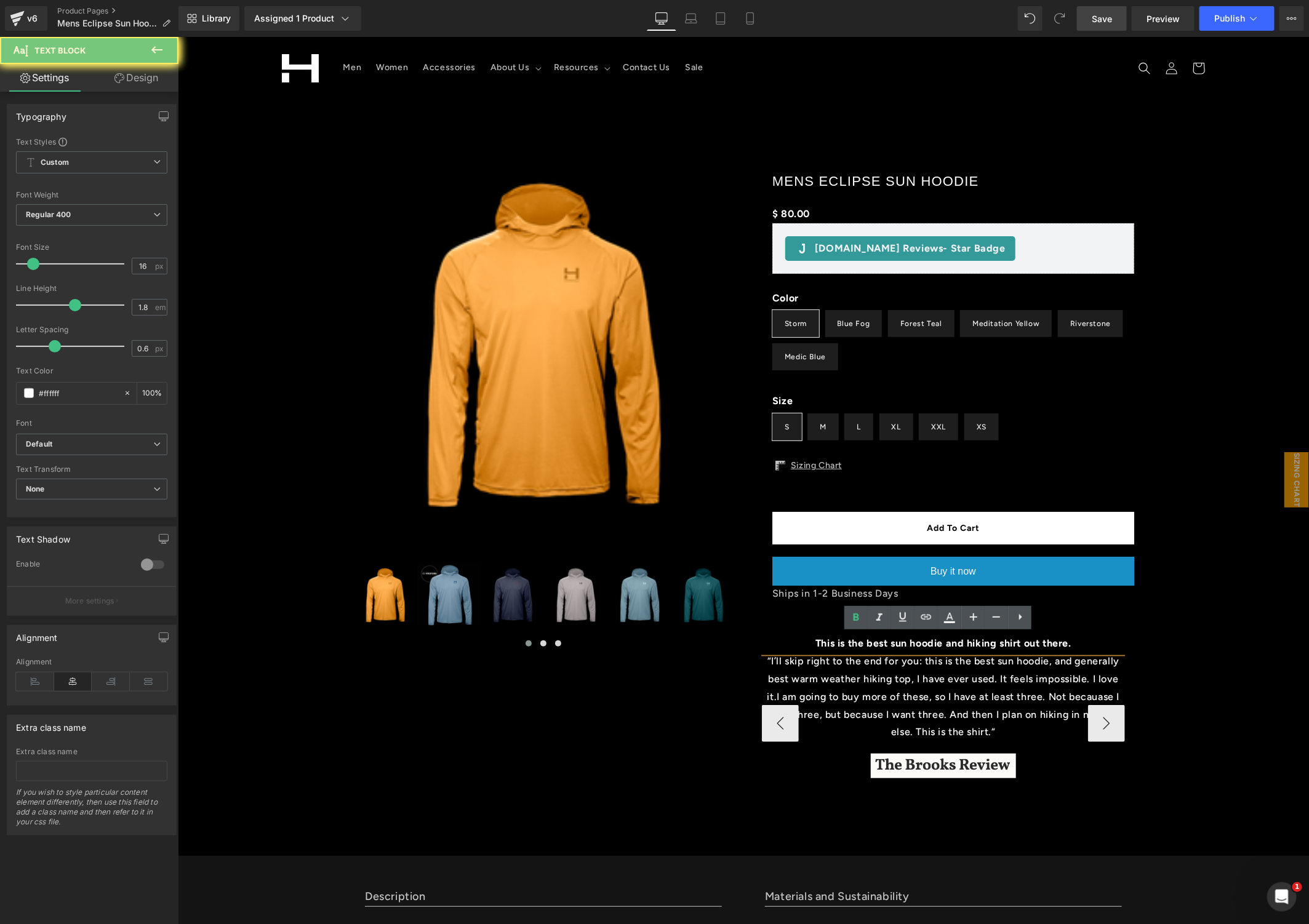
click at [868, 642] on b "This is the best sun hoodie and hiking shirt out there." at bounding box center [943, 642] width 257 height 12
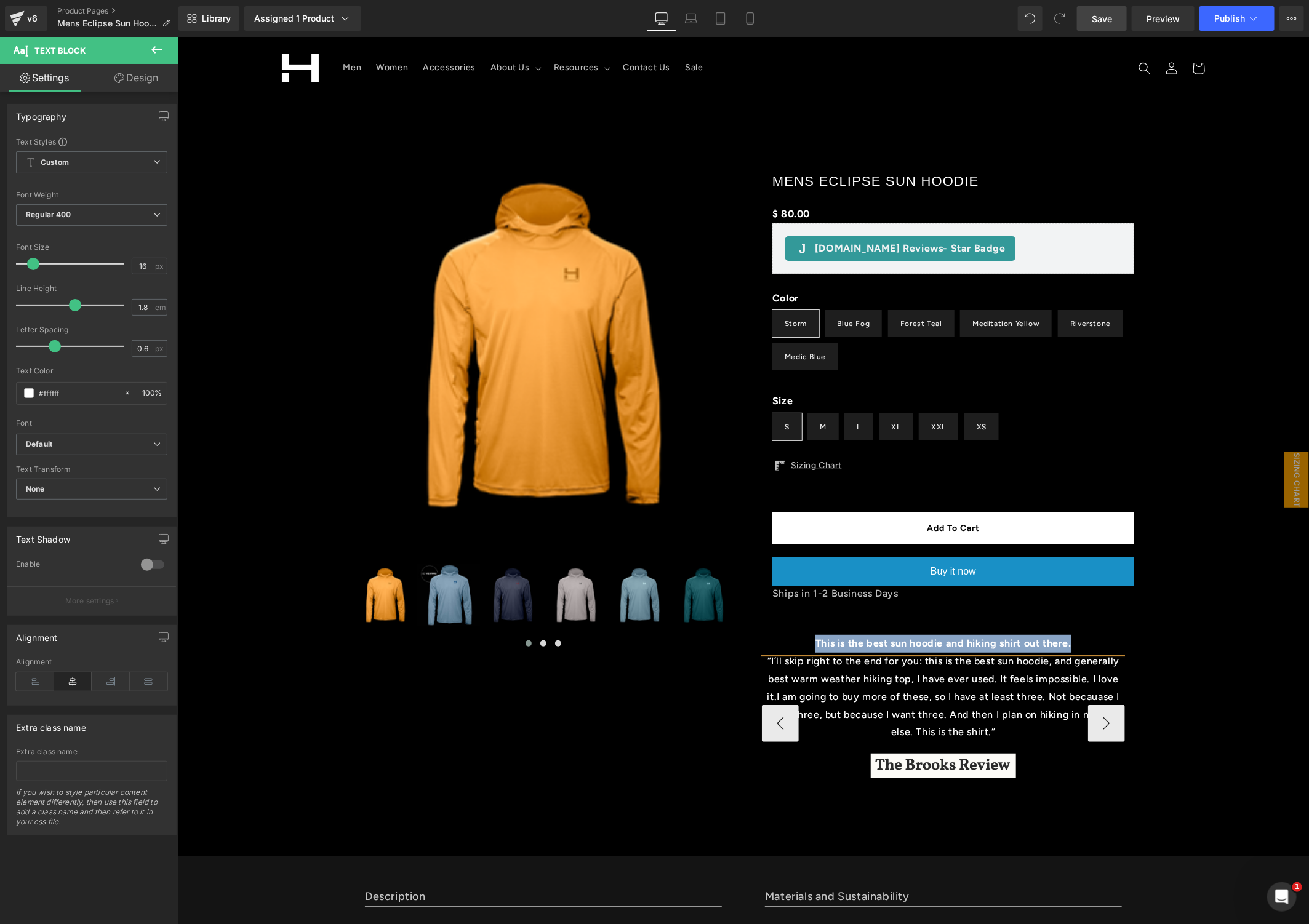
click at [817, 668] on p "“I’ll skip right to the end for you: this is the best sun hoodie, and generally…" at bounding box center [942, 696] width 363 height 88
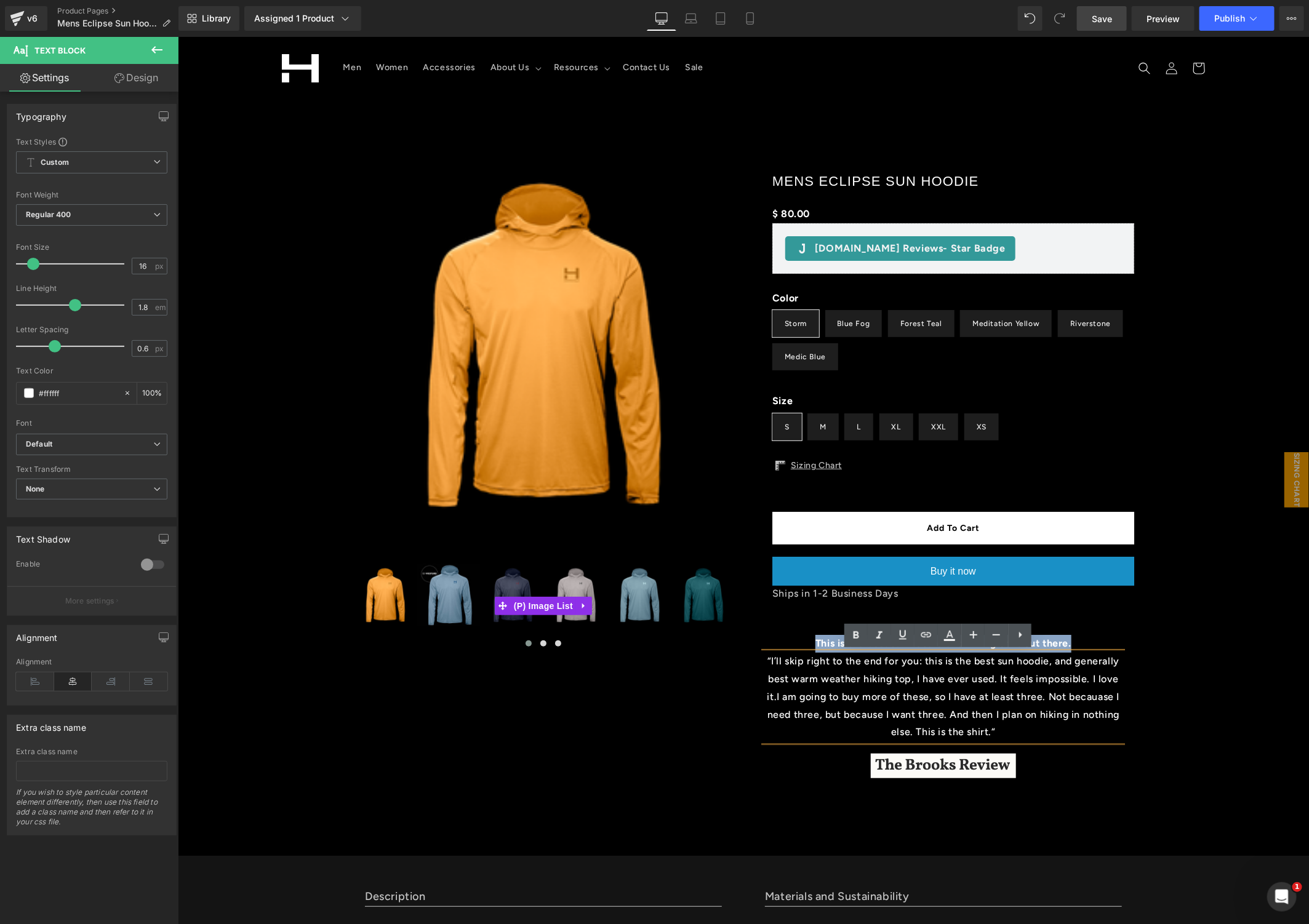
drag, startPoint x: 1012, startPoint y: 726, endPoint x: 690, endPoint y: 615, distance: 340.6
click at [690, 615] on div at bounding box center [743, 490] width 801 height 731
copy p "“I’ll skip right to the end for you: this is the best sun hoodie, and generally…"
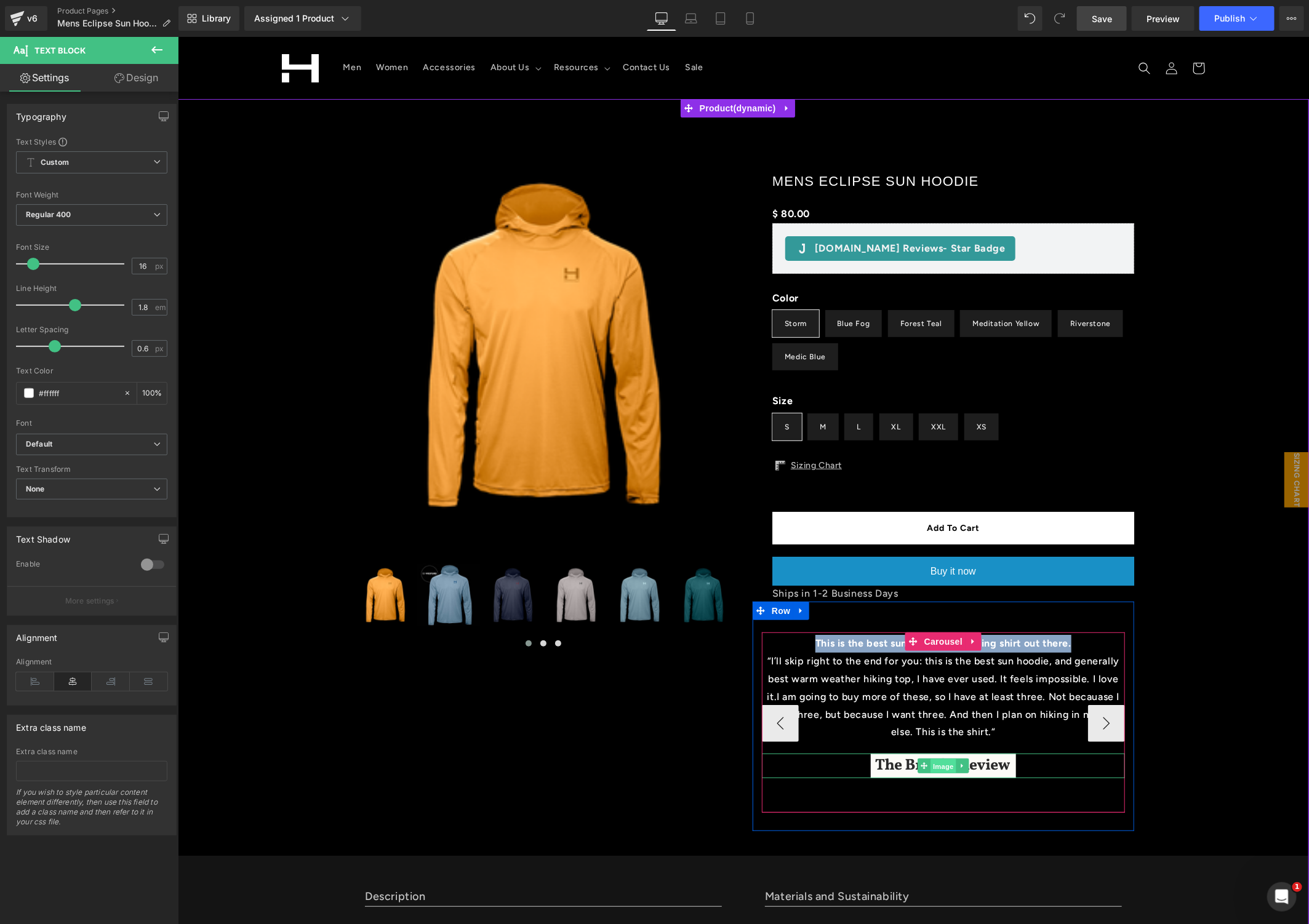
click at [930, 763] on span "Image" at bounding box center [942, 766] width 25 height 15
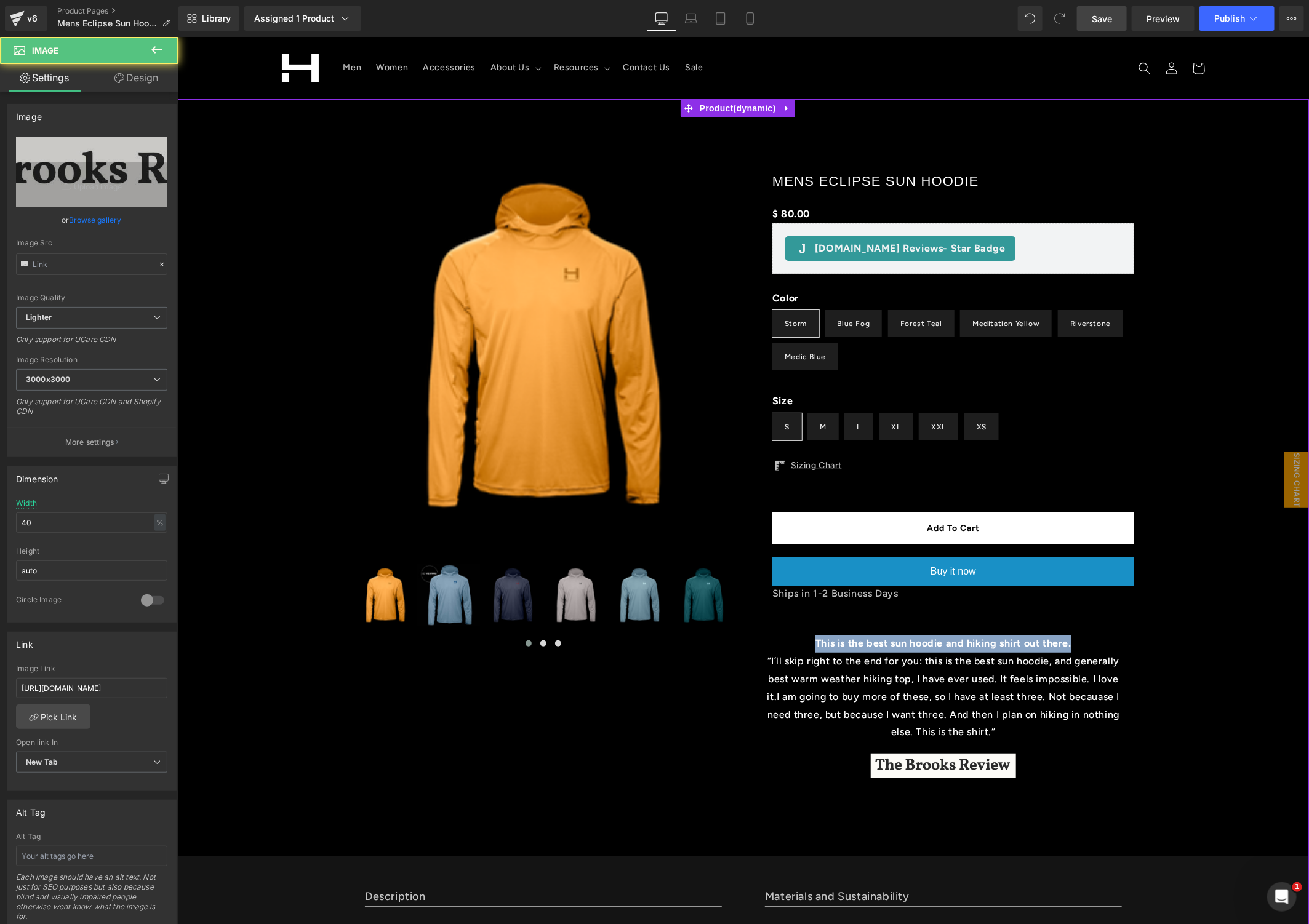
type input "[URL][DOMAIN_NAME]"
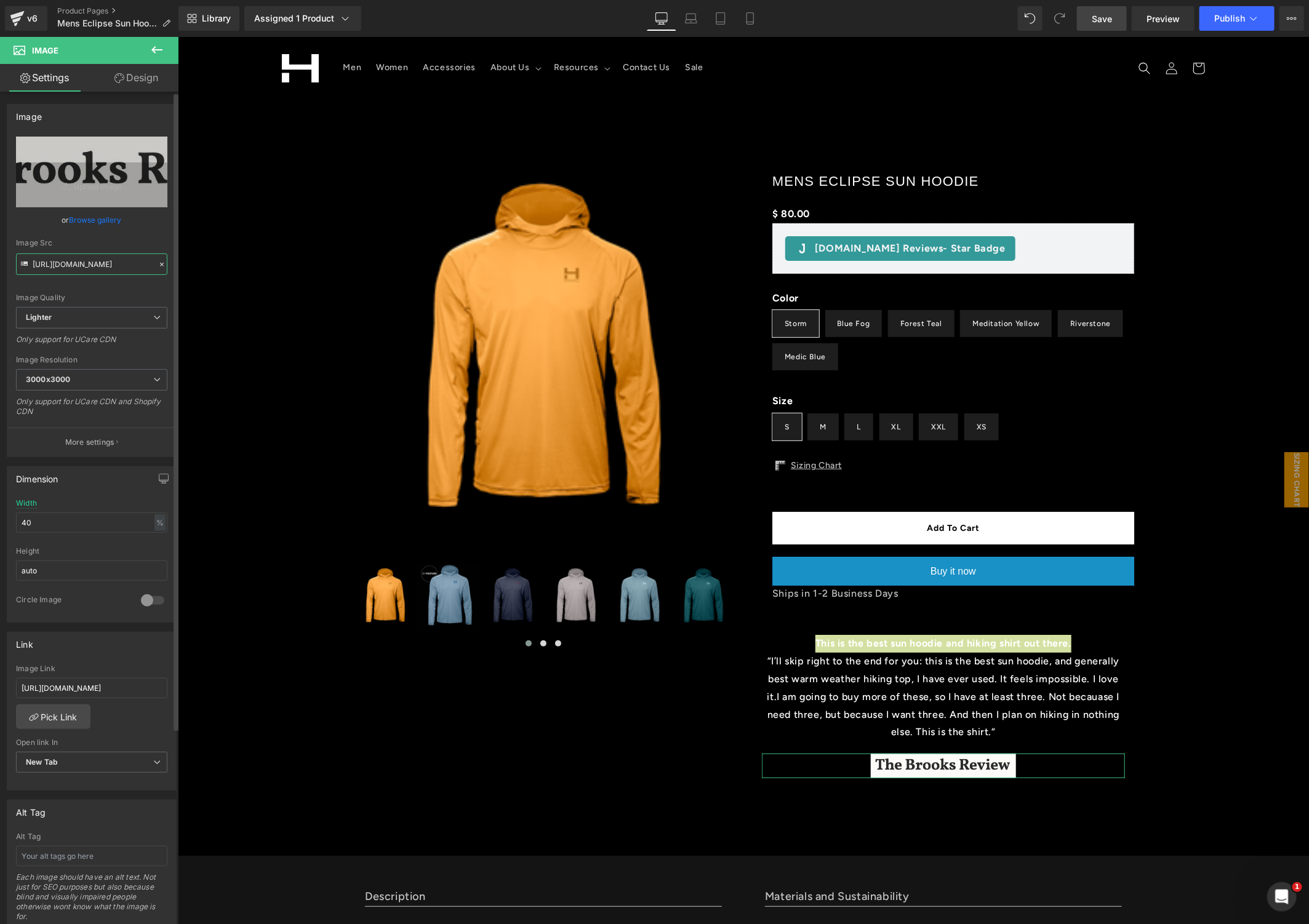
click at [70, 268] on input "[URL][DOMAIN_NAME]" at bounding box center [92, 265] width 151 height 22
click at [66, 683] on input "[URL][DOMAIN_NAME]" at bounding box center [92, 688] width 151 height 20
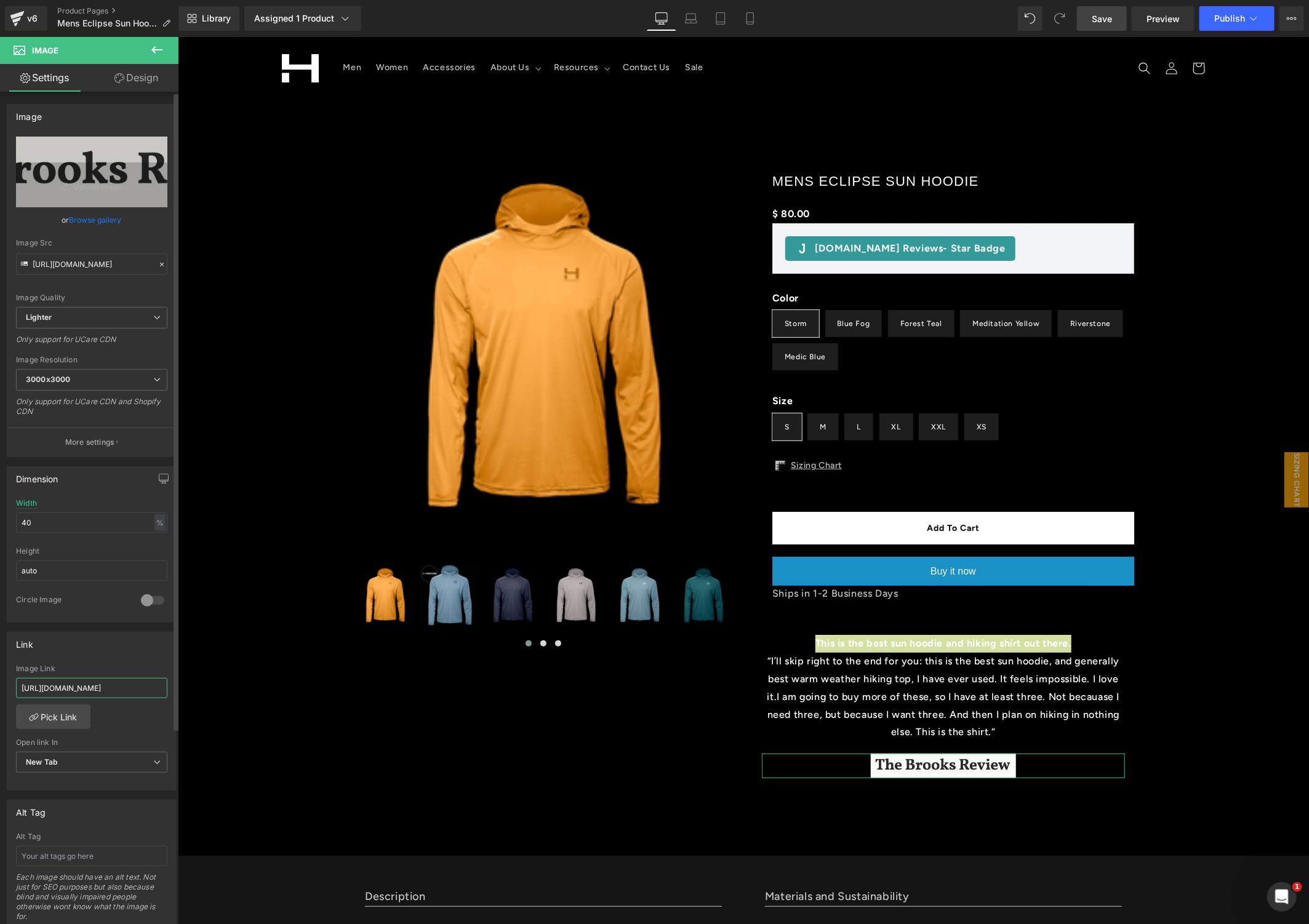
click at [66, 683] on input "[URL][DOMAIN_NAME]" at bounding box center [92, 688] width 151 height 20
click at [1213, 15] on button "Publish" at bounding box center [1237, 18] width 76 height 25
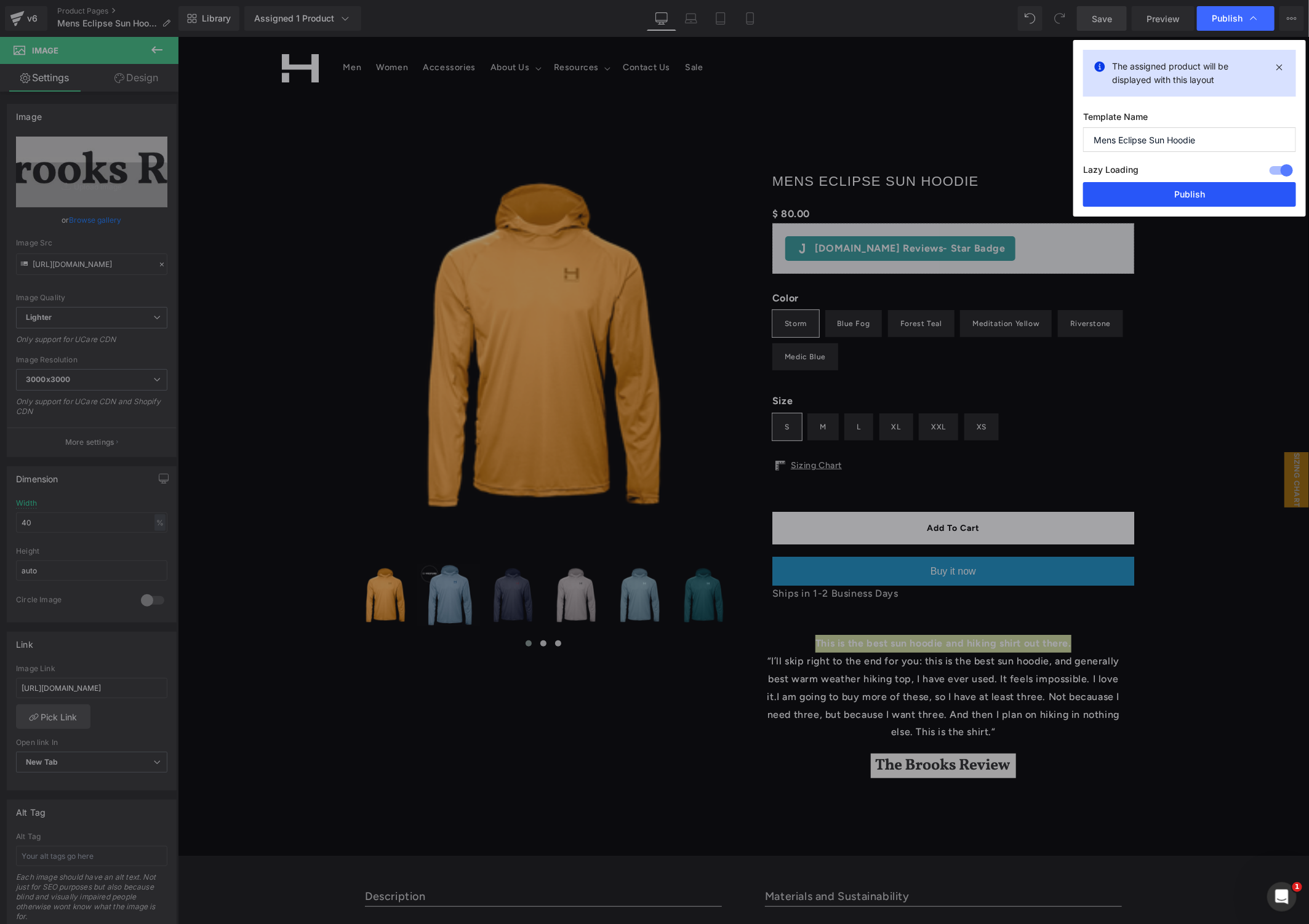
drag, startPoint x: 1222, startPoint y: 196, endPoint x: 1052, endPoint y: 862, distance: 687.4
click at [1222, 196] on button "Publish" at bounding box center [1190, 194] width 213 height 25
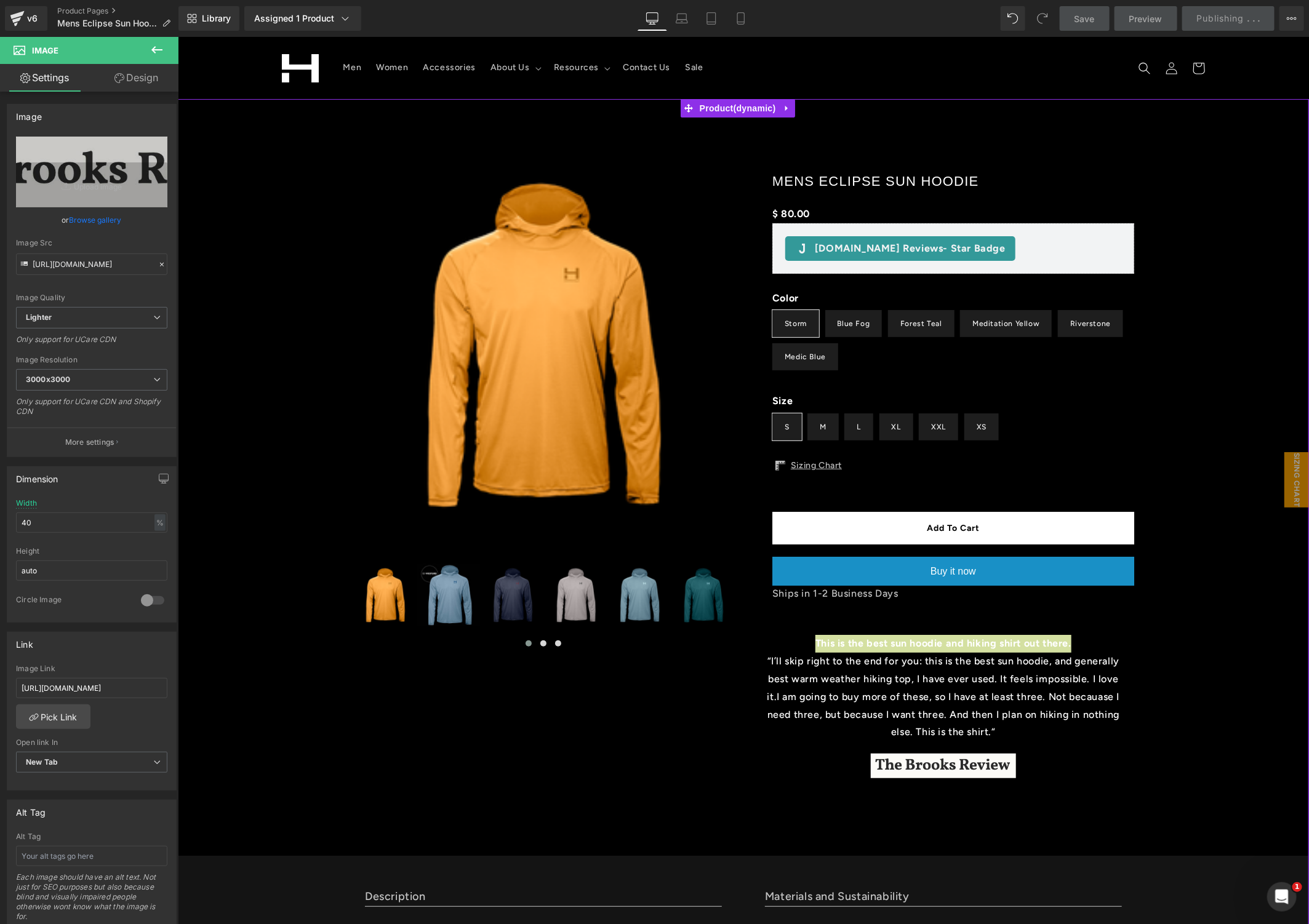
click at [177, 36] on div at bounding box center [177, 36] width 0 height 0
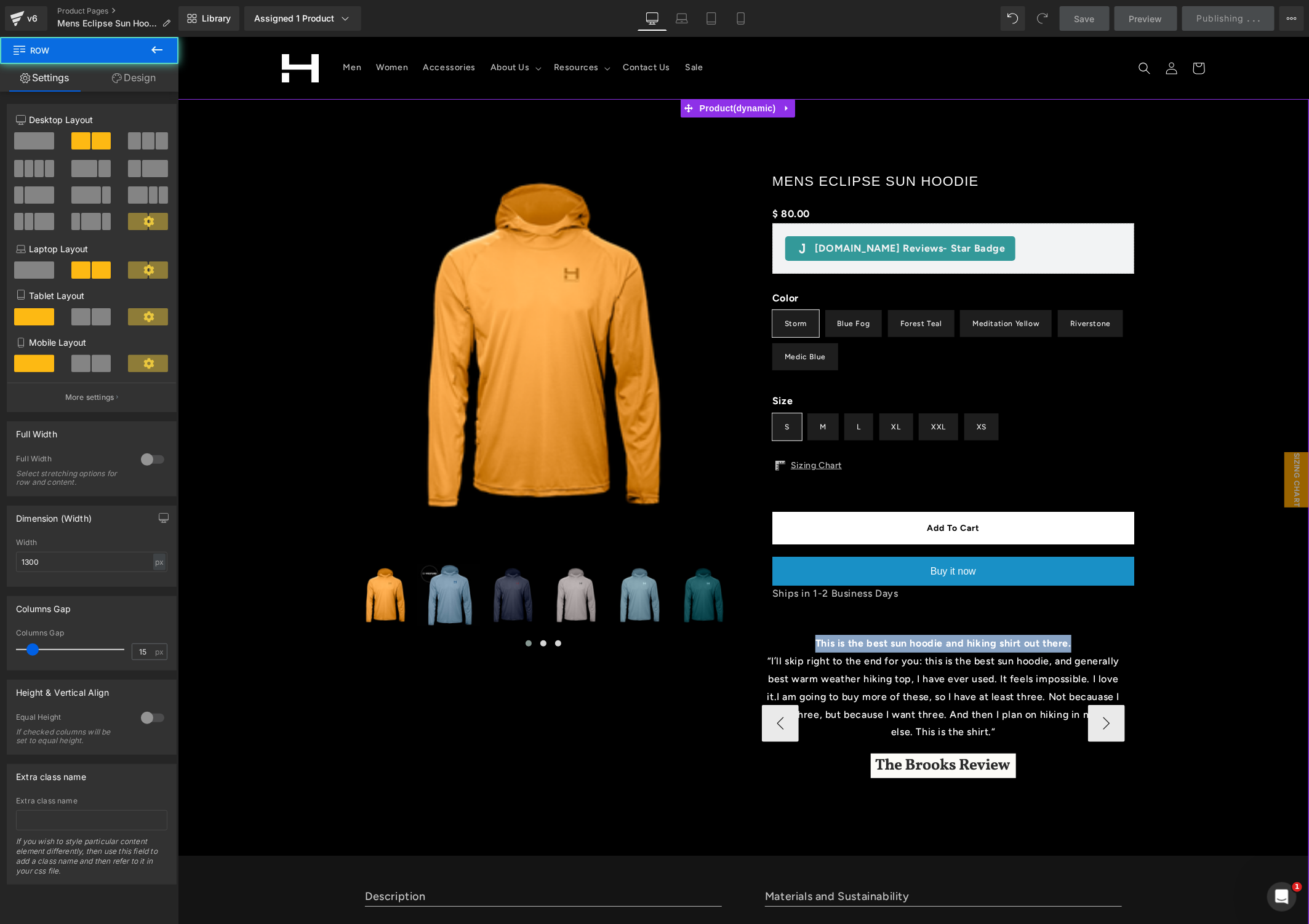
click at [1072, 722] on p "“I’ll skip right to the end for you: this is the best sun hoodie, and generally…" at bounding box center [942, 696] width 363 height 88
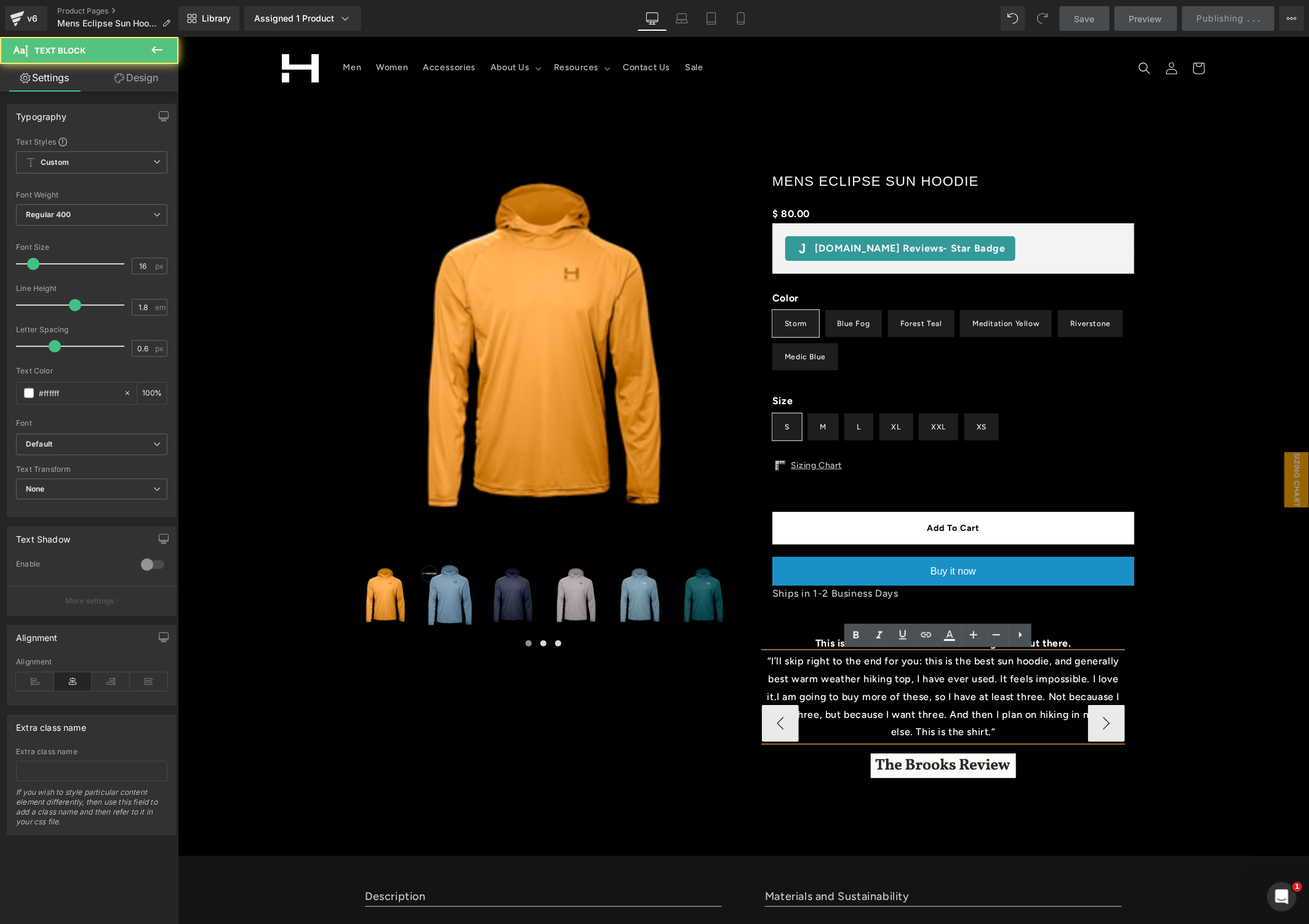
click at [1063, 698] on p "“I’ll skip right to the end for you: this is the best sun hoodie, and generally…" at bounding box center [942, 696] width 363 height 88
click at [1074, 696] on p "“I’ll skip right to the end for you: this is the best sun hoodie, and generally…" at bounding box center [942, 696] width 363 height 88
click at [978, 661] on p "“I’ll skip right to the end for you: this is the best sun hoodie, and generally…" at bounding box center [942, 696] width 363 height 88
